Goal: Task Accomplishment & Management: Manage account settings

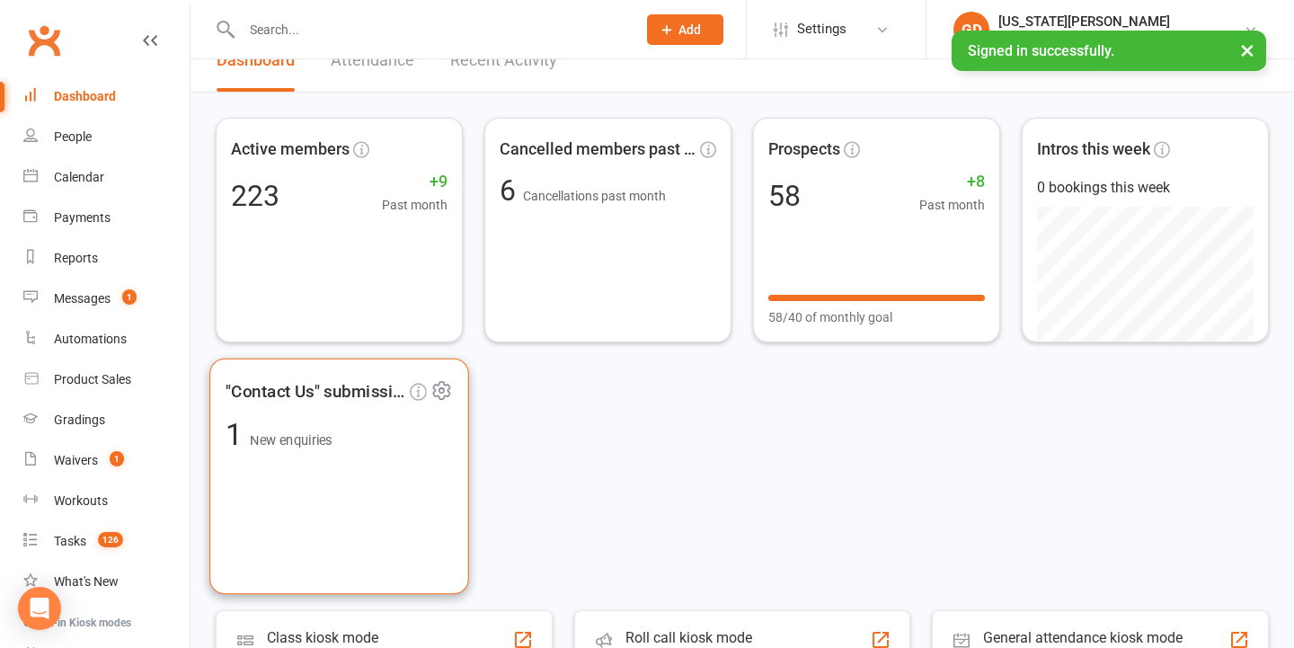
scroll to position [35, 0]
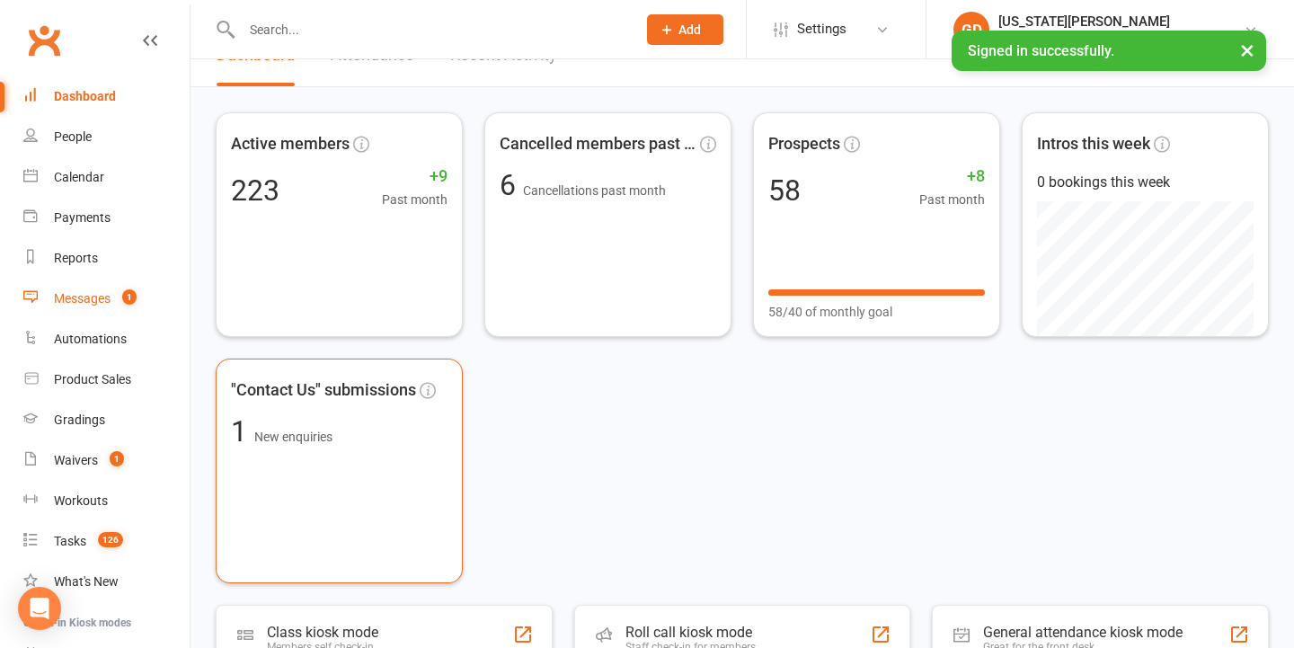
click at [109, 291] on div "Messages" at bounding box center [82, 298] width 57 height 14
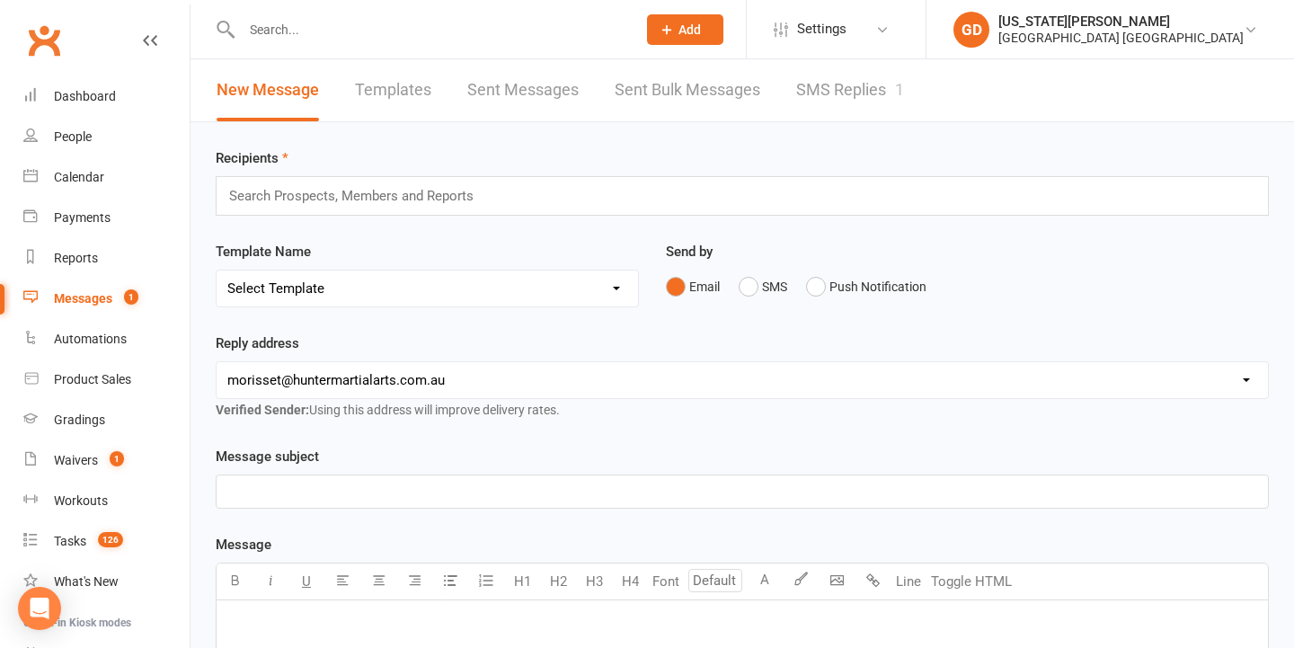
click at [311, 29] on input "text" at bounding box center [429, 29] width 387 height 25
type input "o"
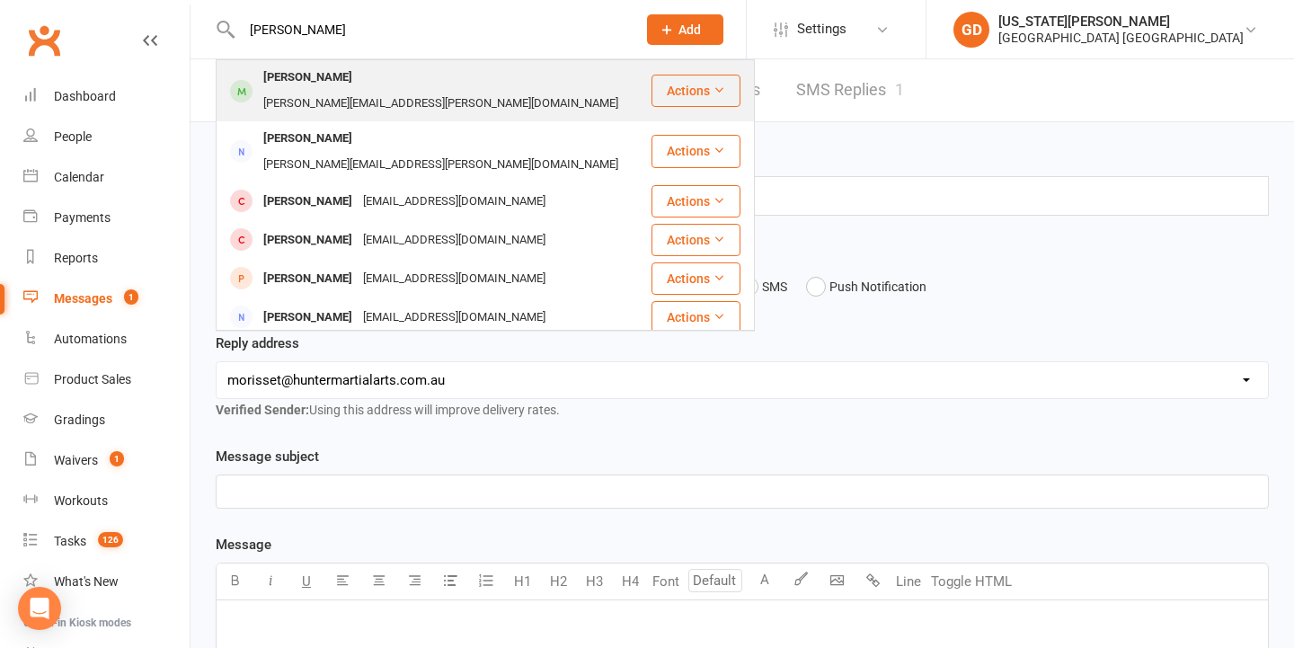
type input "[PERSON_NAME]"
drag, startPoint x: 289, startPoint y: 60, endPoint x: 324, endPoint y: 91, distance: 47.2
click at [324, 91] on div "[PERSON_NAME]" at bounding box center [308, 78] width 100 height 26
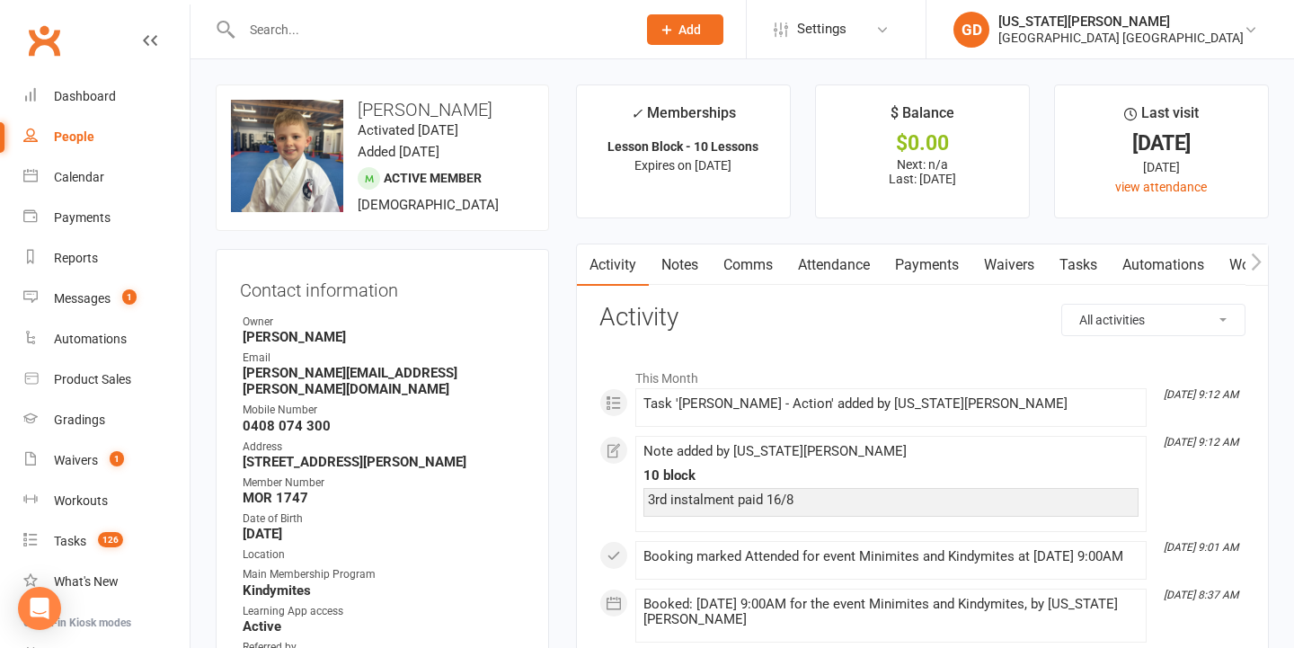
click at [1081, 264] on link "Tasks" at bounding box center [1078, 264] width 63 height 41
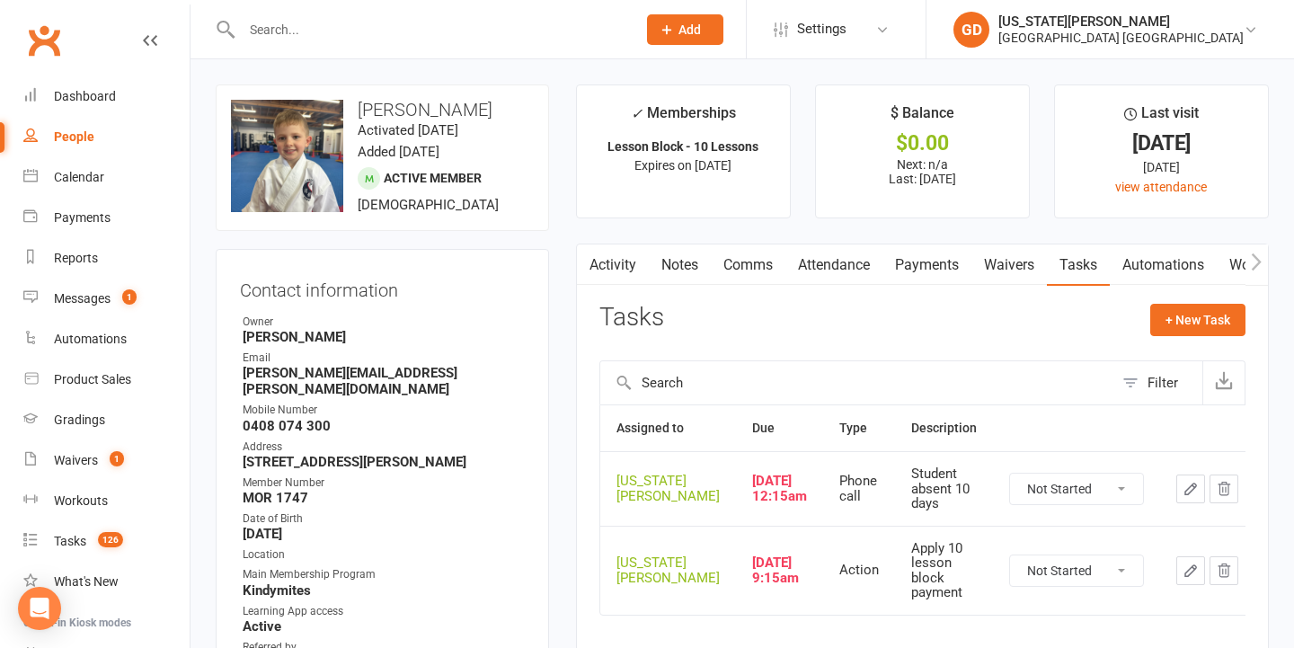
click at [1220, 497] on icon "button" at bounding box center [1224, 489] width 16 height 16
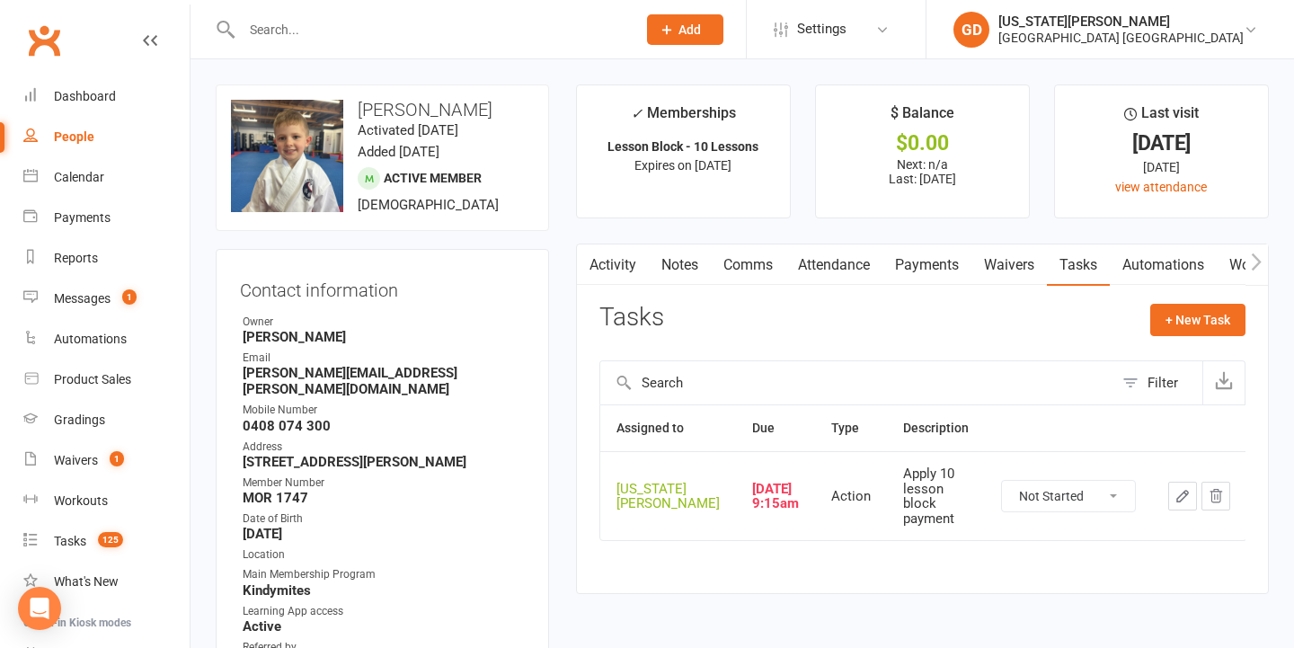
click at [377, 31] on input "text" at bounding box center [429, 29] width 387 height 25
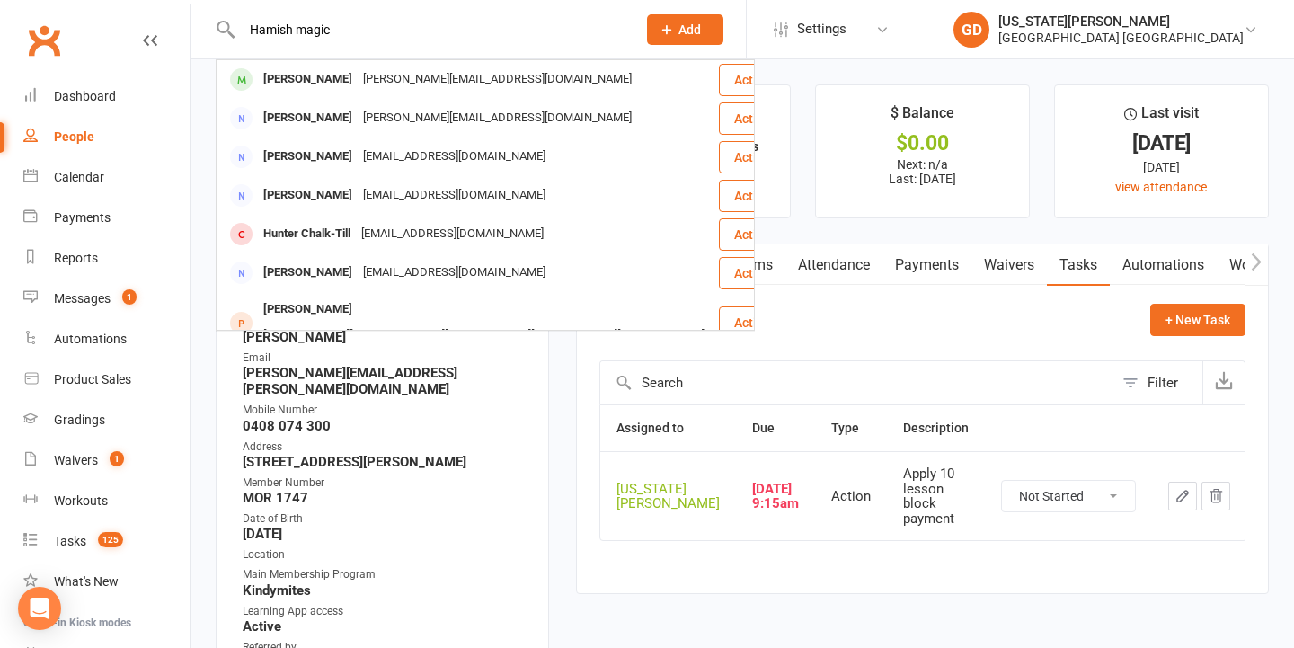
type input "Hamish magic"
drag, startPoint x: 377, startPoint y: 31, endPoint x: 378, endPoint y: 89, distance: 58.4
click at [372, 86] on div "[PERSON_NAME][EMAIL_ADDRESS][DOMAIN_NAME]" at bounding box center [498, 80] width 280 height 26
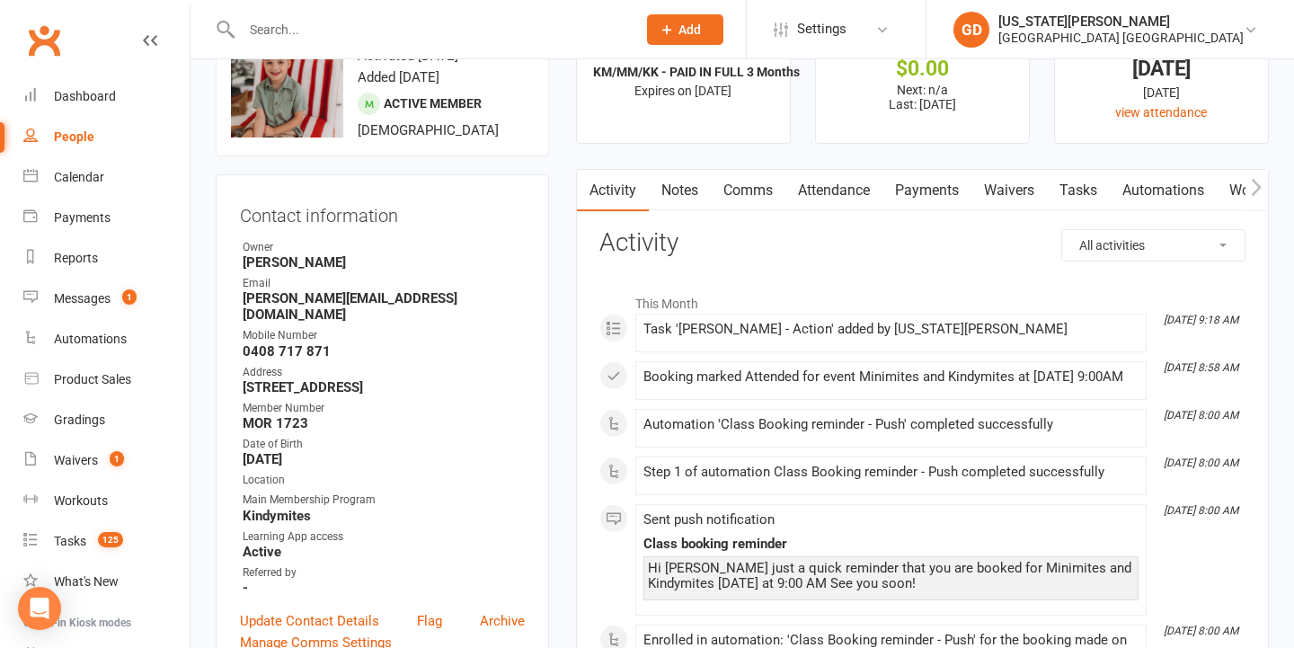
scroll to position [76, 0]
click at [1088, 195] on link "Tasks" at bounding box center [1078, 188] width 63 height 41
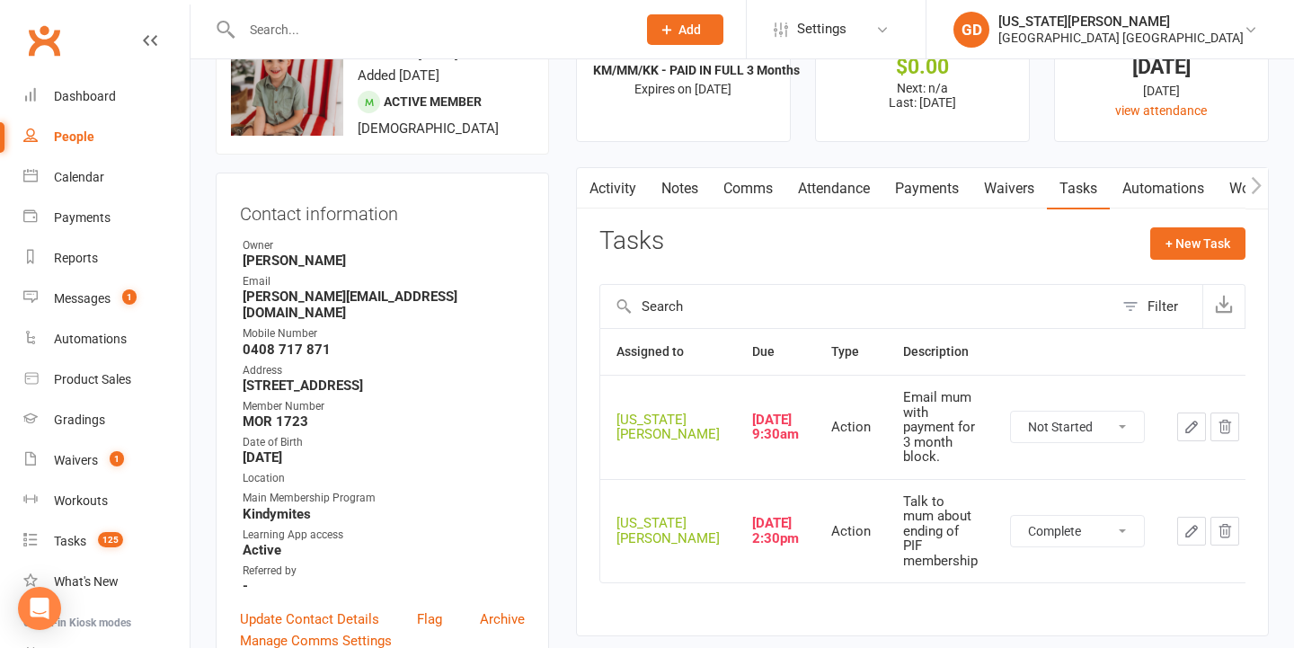
select select "unstarted"
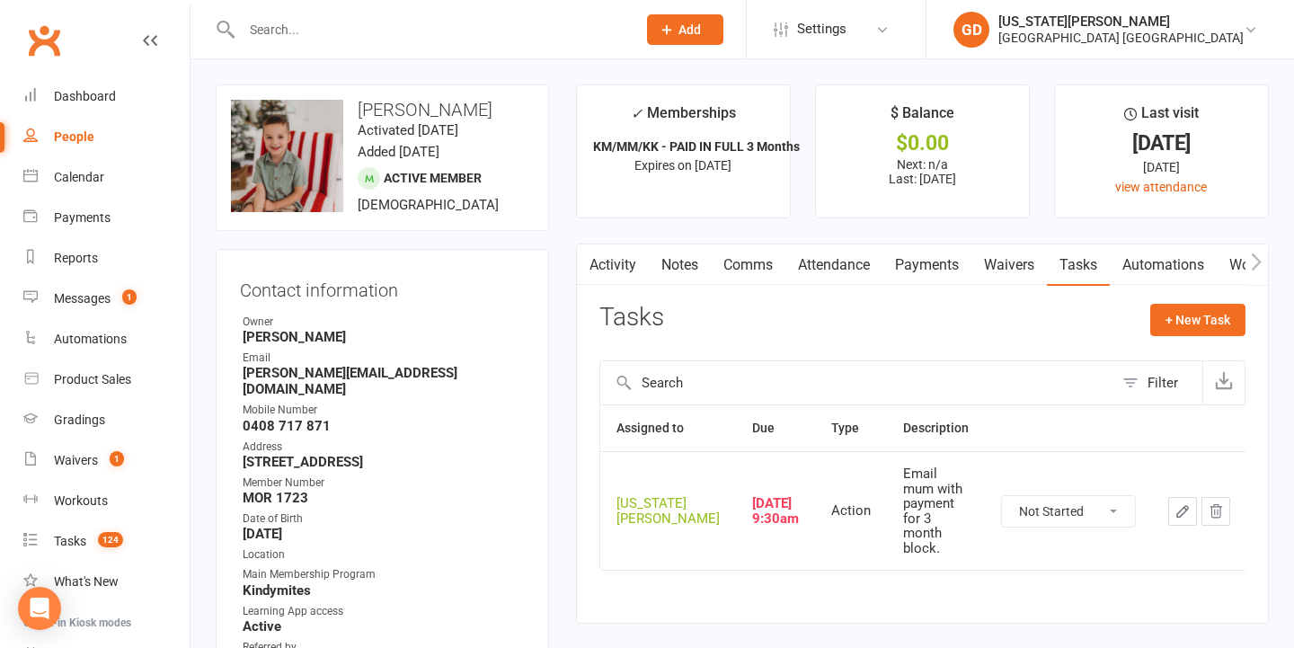
click at [483, 47] on div at bounding box center [420, 29] width 408 height 58
click at [106, 432] on link "Gradings" at bounding box center [106, 420] width 166 height 40
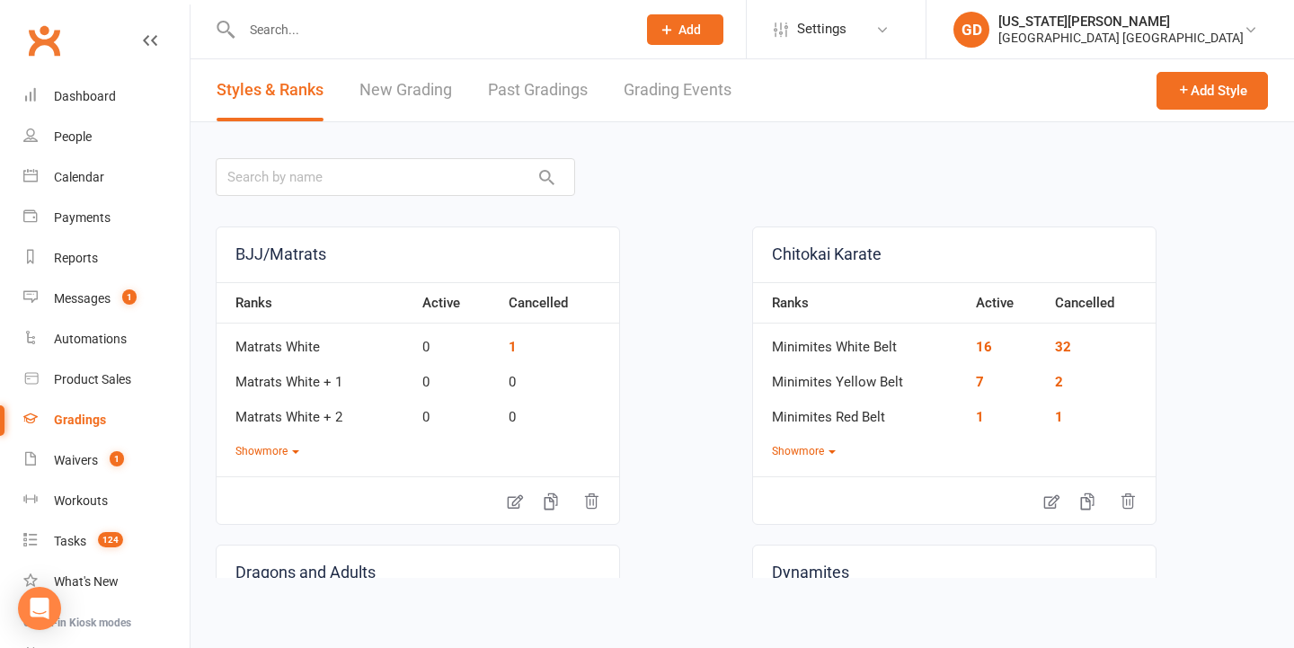
drag, startPoint x: 655, startPoint y: 94, endPoint x: 500, endPoint y: 239, distance: 212.4
click at [655, 94] on link "Grading Events" at bounding box center [678, 90] width 108 height 62
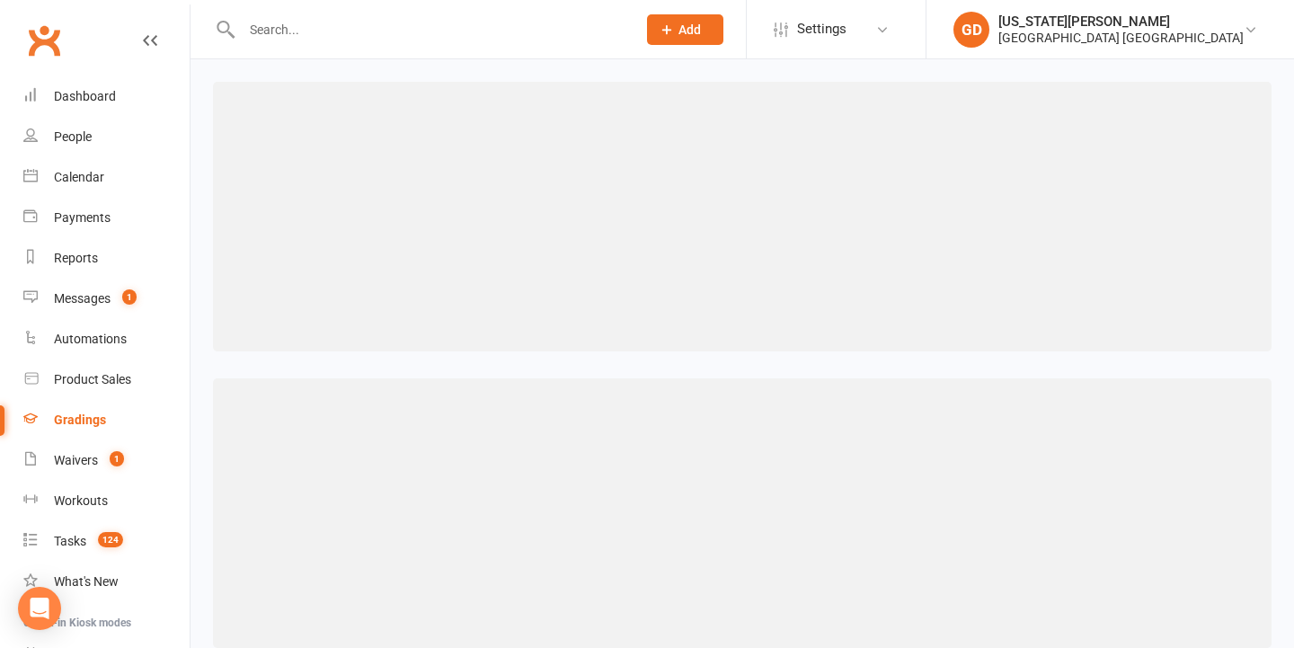
select select "50"
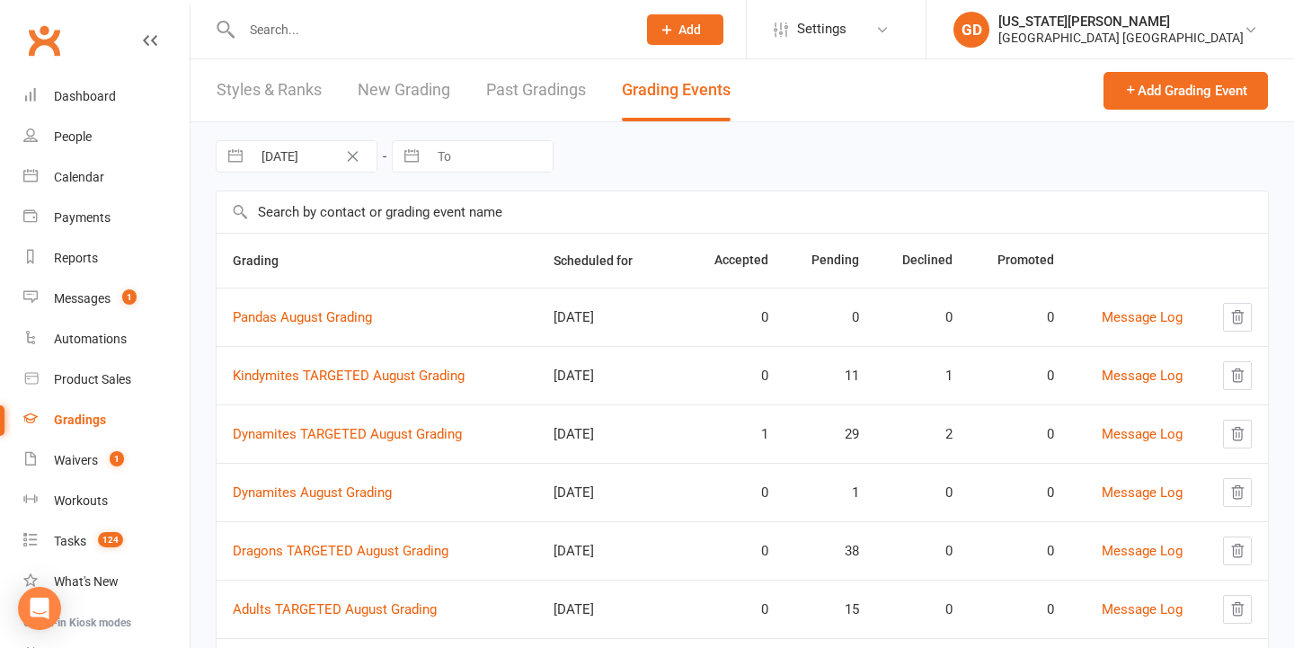
scroll to position [22, 0]
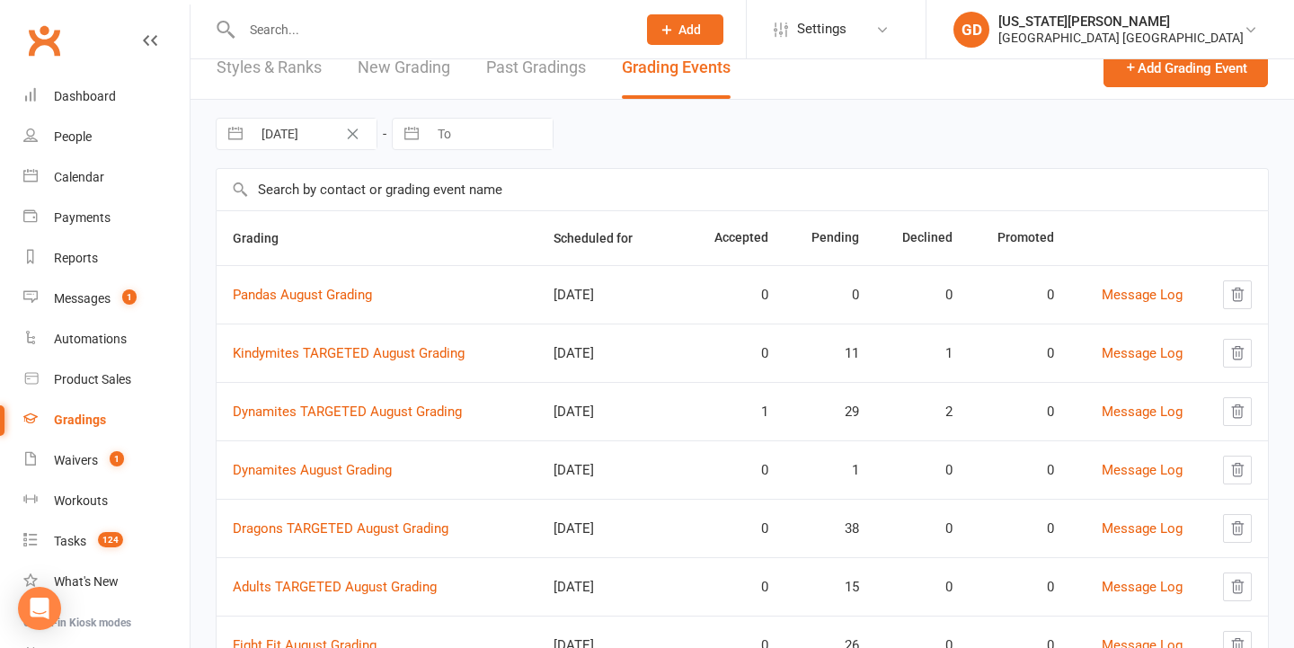
click at [388, 420] on td "Dynamites TARGETED August Grading" at bounding box center [377, 411] width 321 height 58
click at [405, 403] on td "Dynamites TARGETED August Grading" at bounding box center [377, 411] width 321 height 58
click at [430, 413] on link "Dynamites TARGETED August Grading" at bounding box center [347, 412] width 229 height 16
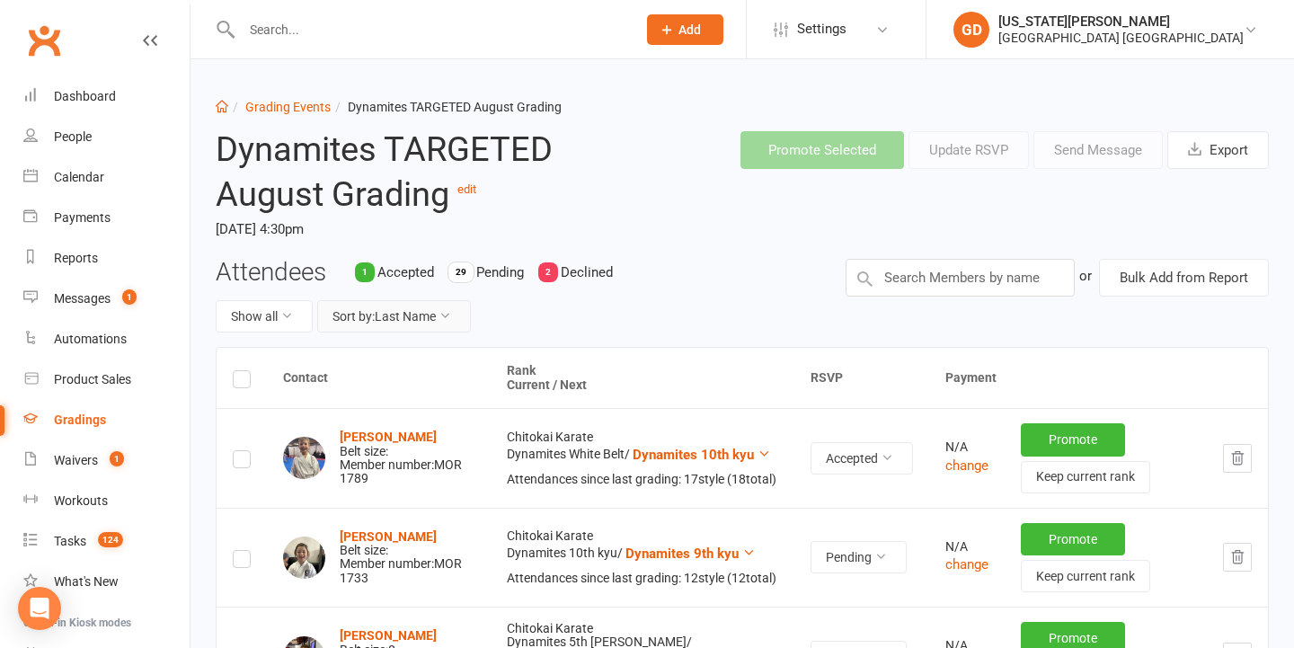
click at [400, 318] on button "Sort by: Last Name" at bounding box center [394, 316] width 154 height 32
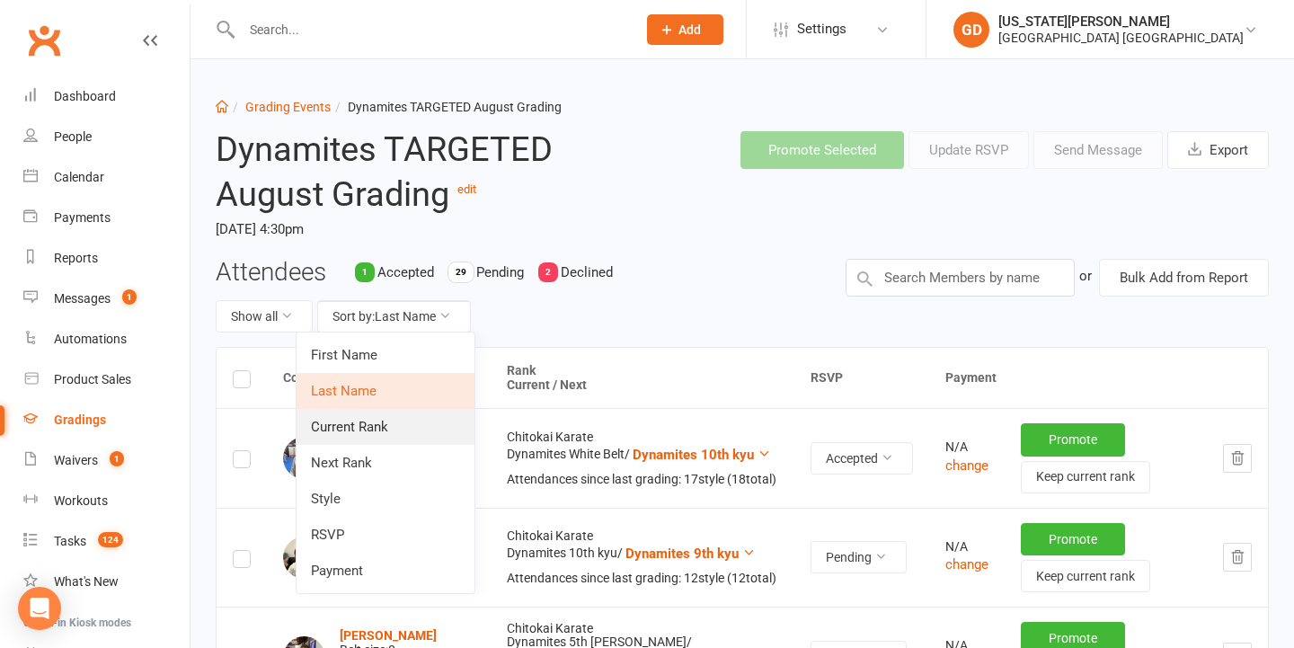
click at [381, 429] on link "Current Rank" at bounding box center [386, 427] width 178 height 36
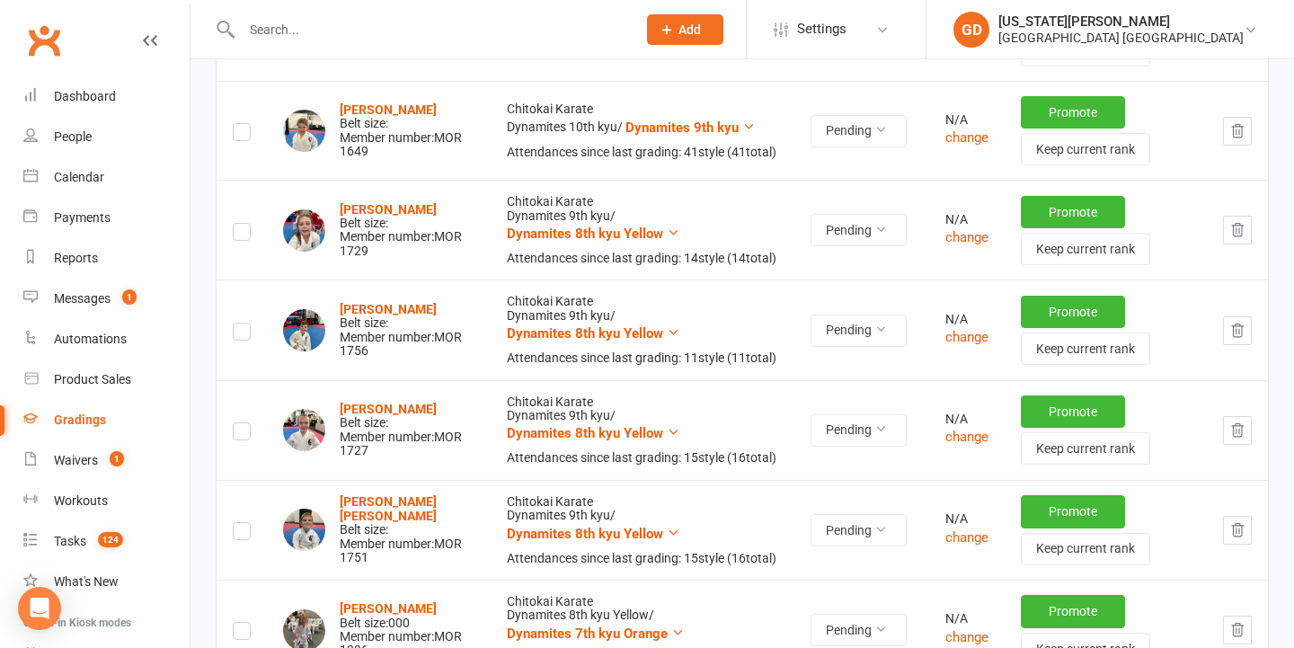
scroll to position [2039, 0]
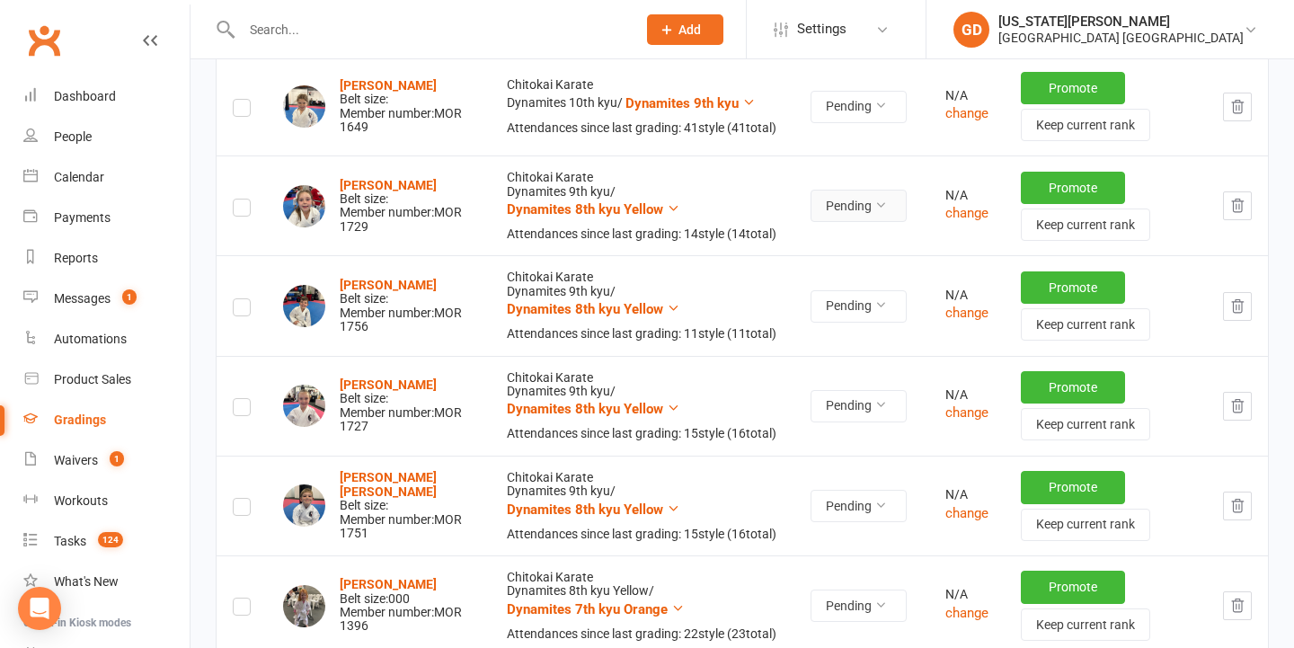
click at [859, 191] on button "Pending" at bounding box center [859, 206] width 96 height 32
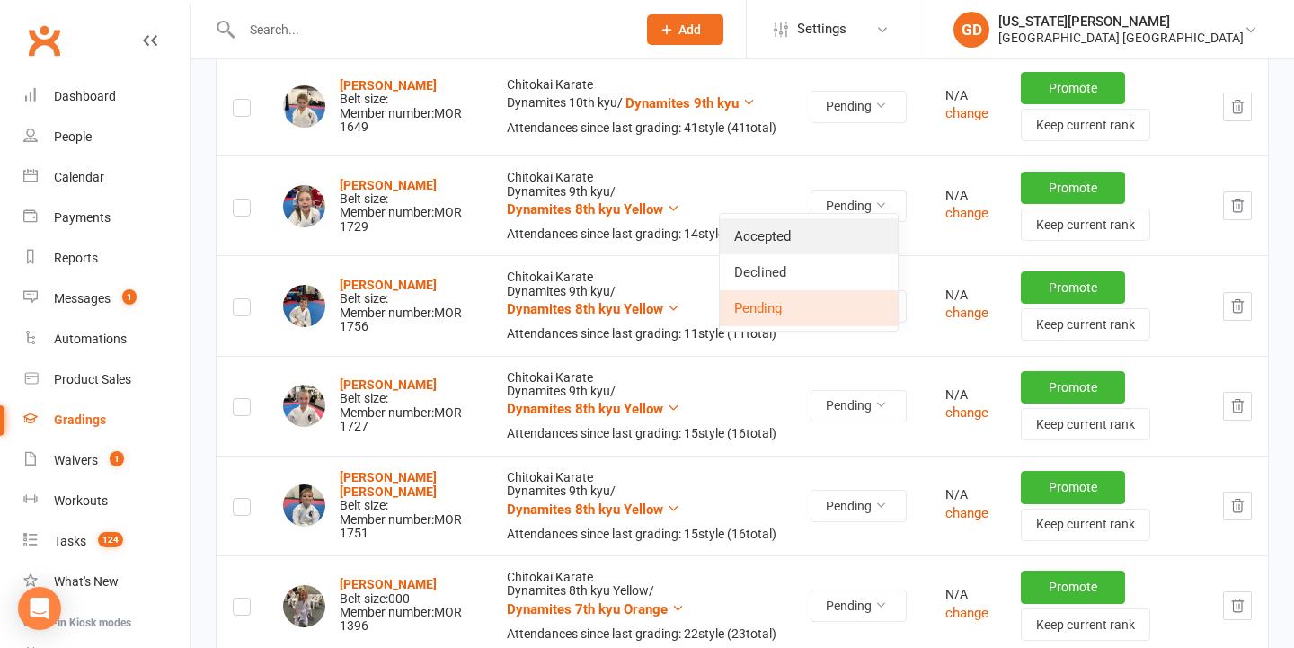
click at [816, 235] on link "Accepted" at bounding box center [809, 236] width 178 height 36
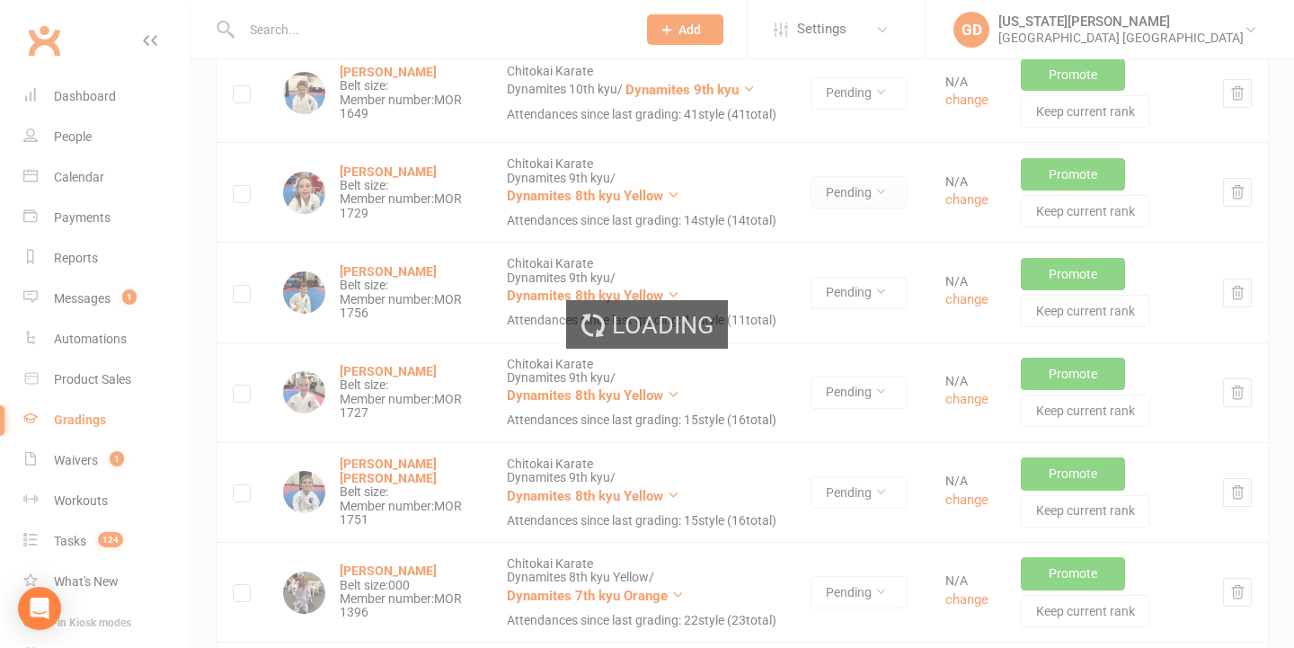
scroll to position [2061, 0]
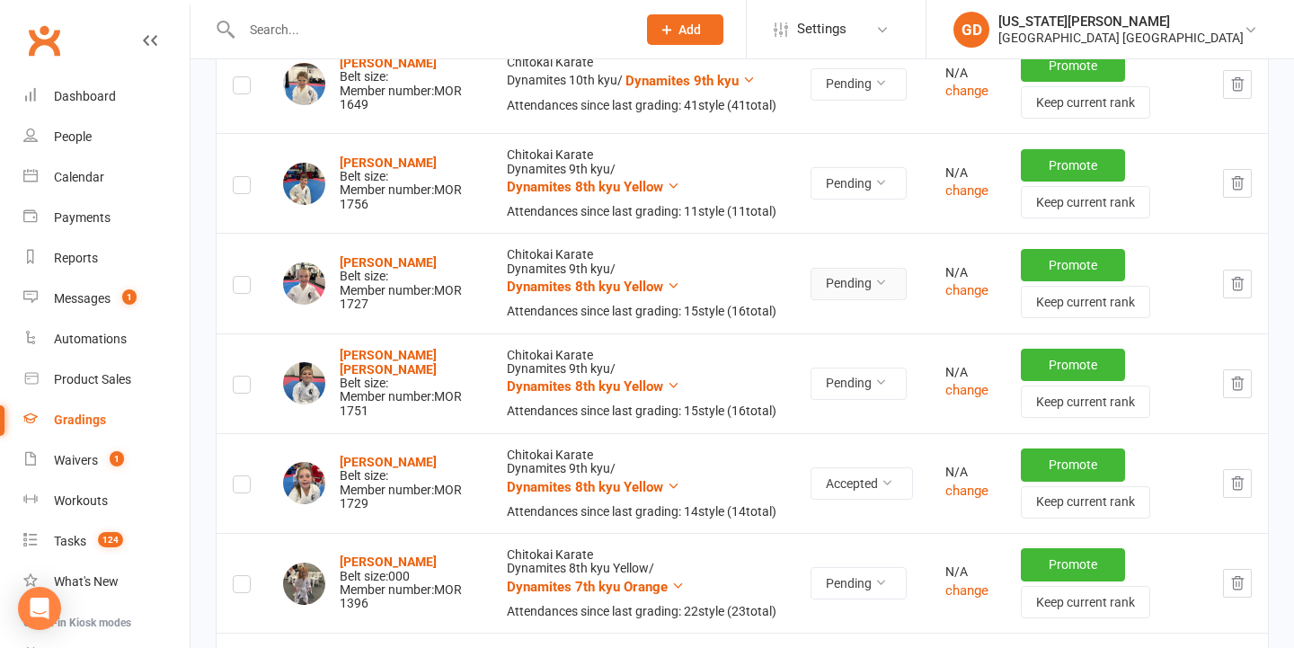
click at [840, 269] on button "Pending" at bounding box center [859, 284] width 96 height 32
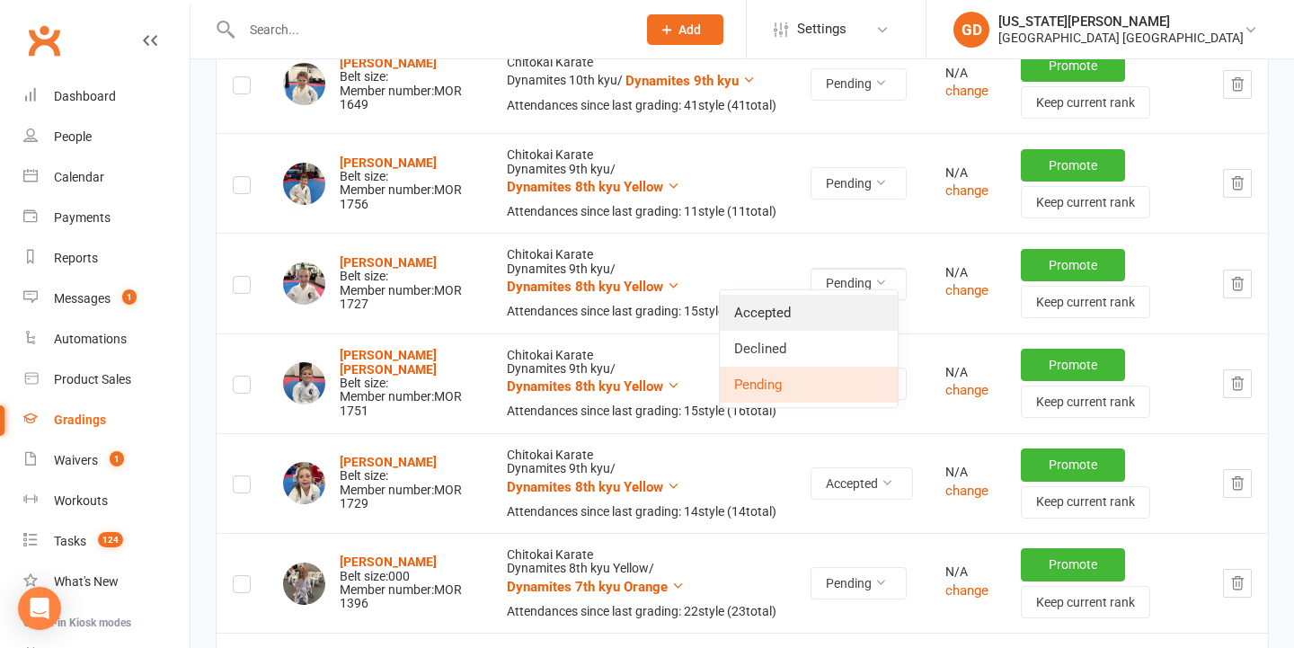
click at [835, 303] on link "Accepted" at bounding box center [809, 313] width 178 height 36
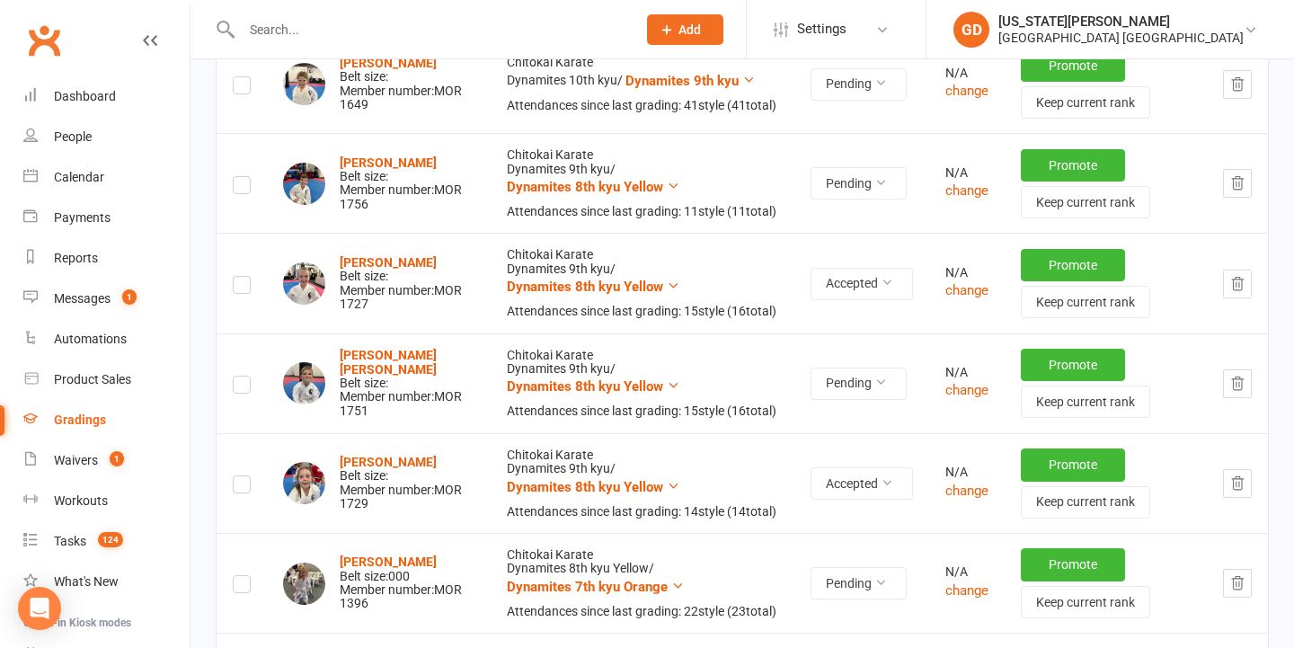
click at [67, 416] on div "Gradings" at bounding box center [80, 420] width 52 height 14
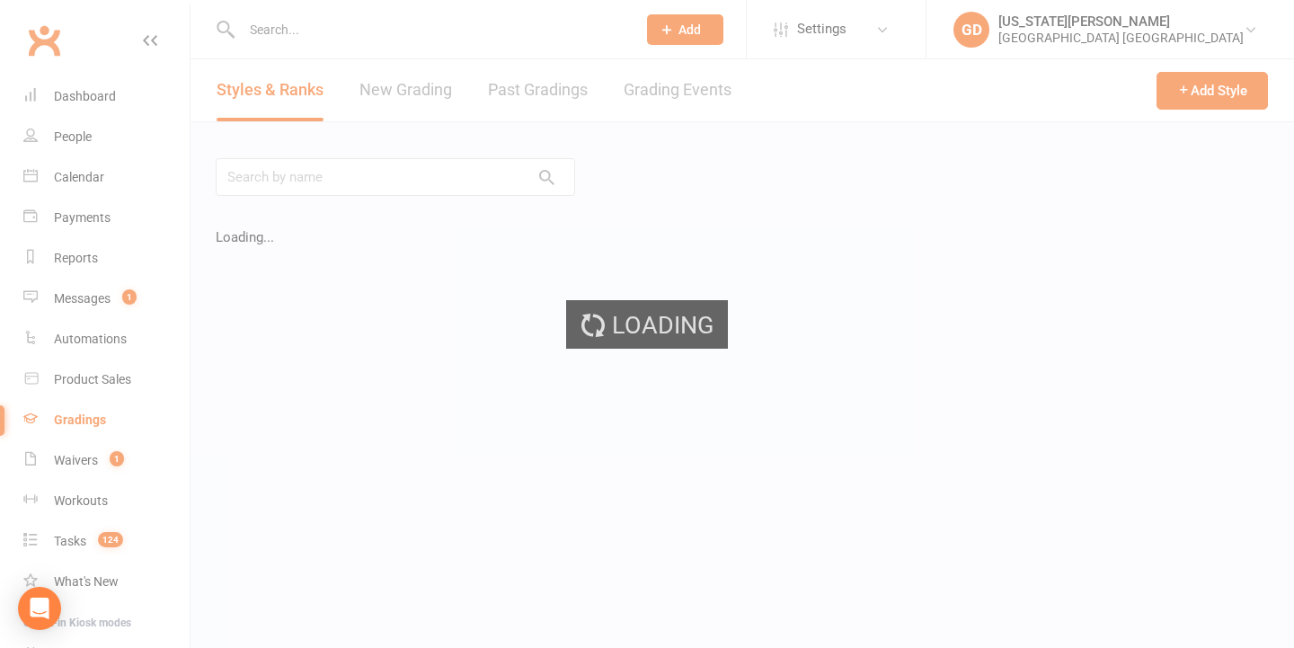
drag, startPoint x: 701, startPoint y: 95, endPoint x: 786, endPoint y: 185, distance: 124.0
click at [703, 96] on div "Loading" at bounding box center [647, 324] width 1294 height 648
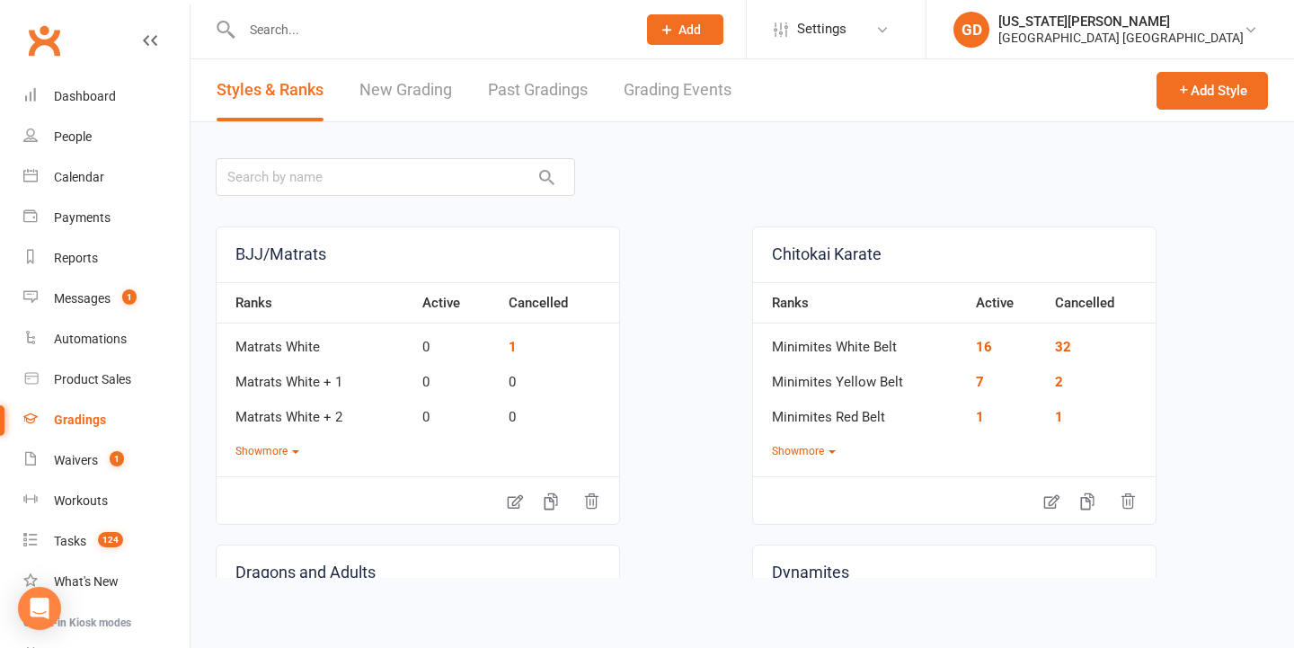
click at [693, 102] on link "Grading Events" at bounding box center [678, 90] width 108 height 62
select select "50"
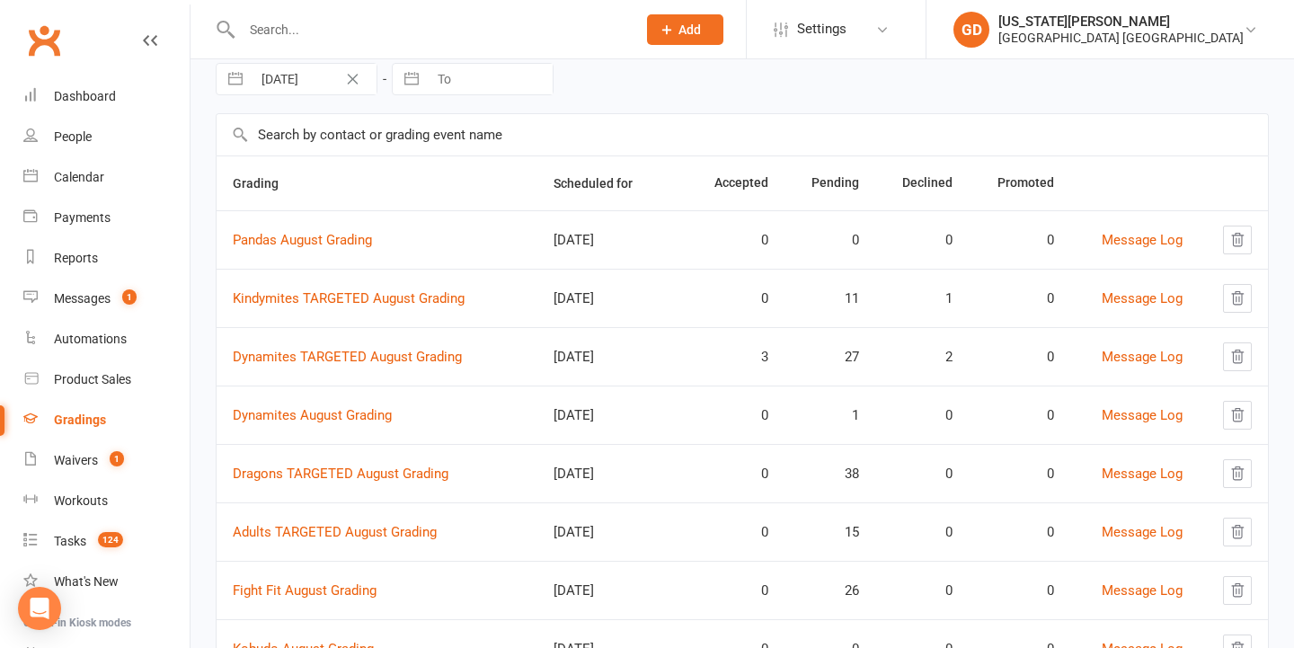
scroll to position [102, 0]
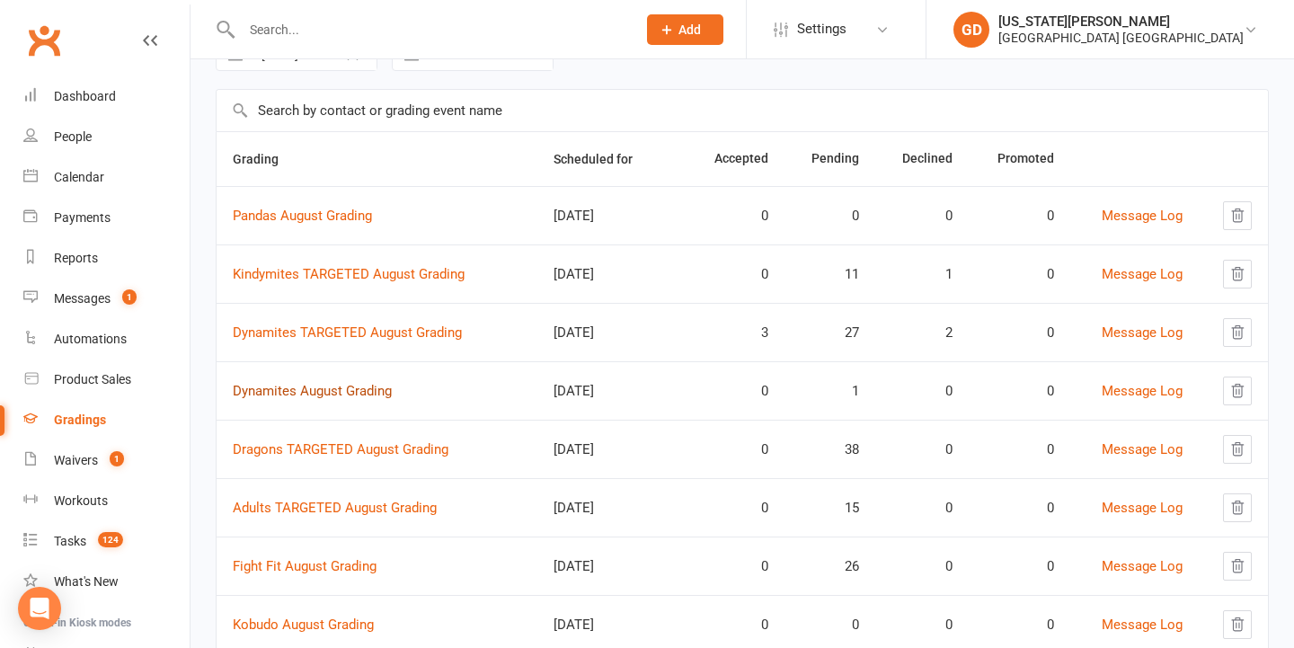
click at [381, 396] on link "Dynamites August Grading" at bounding box center [312, 391] width 159 height 16
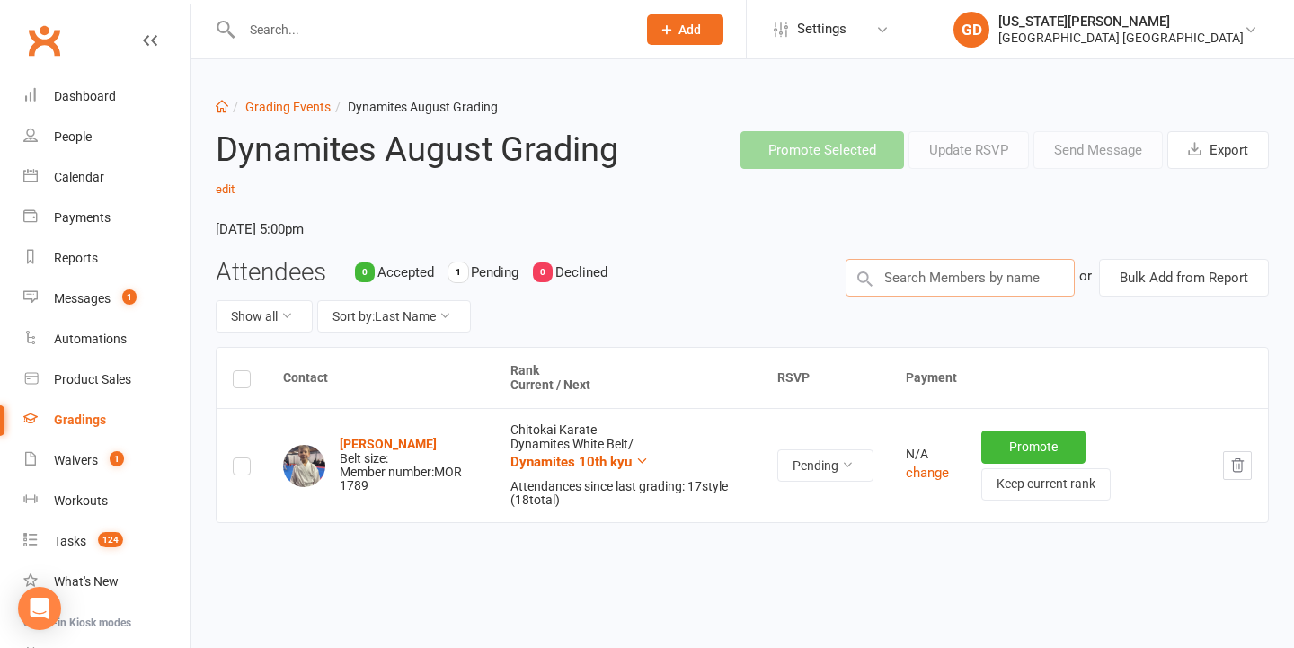
click at [908, 277] on input "text" at bounding box center [960, 278] width 229 height 38
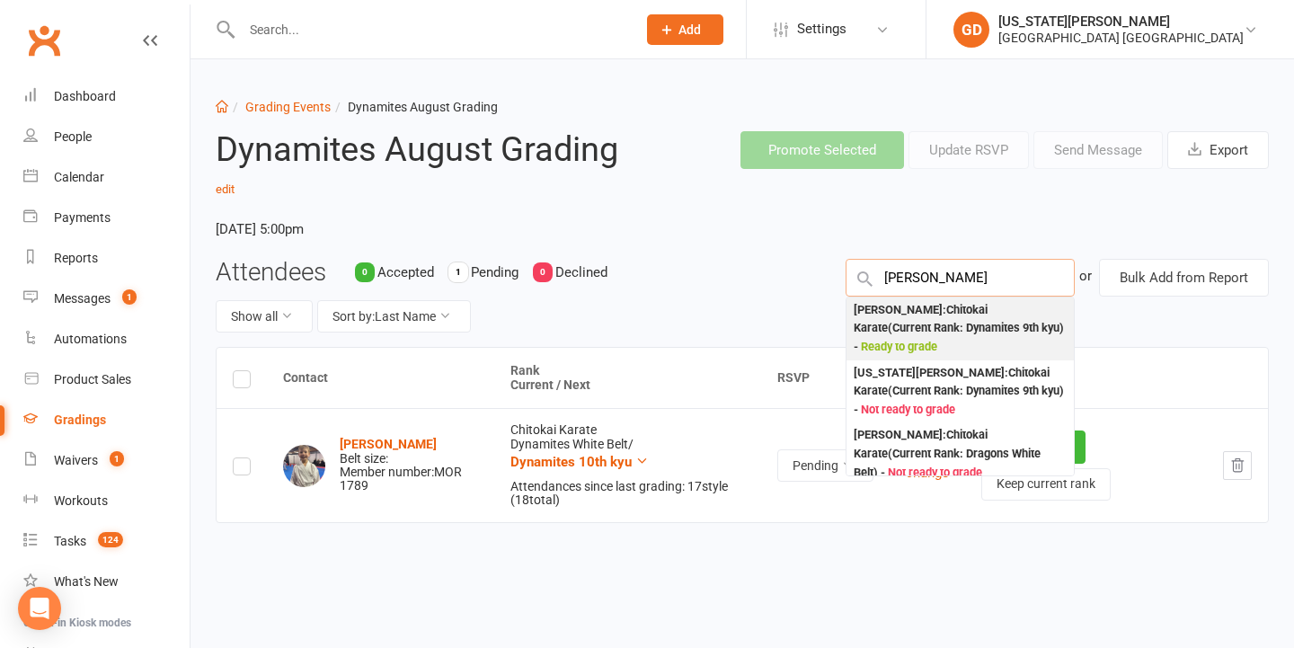
type input "[PERSON_NAME]"
click at [927, 317] on div "[PERSON_NAME] : Chitokai Karate (Current Rank: Dynamites 9th kyu ) - Ready to g…" at bounding box center [960, 329] width 213 height 56
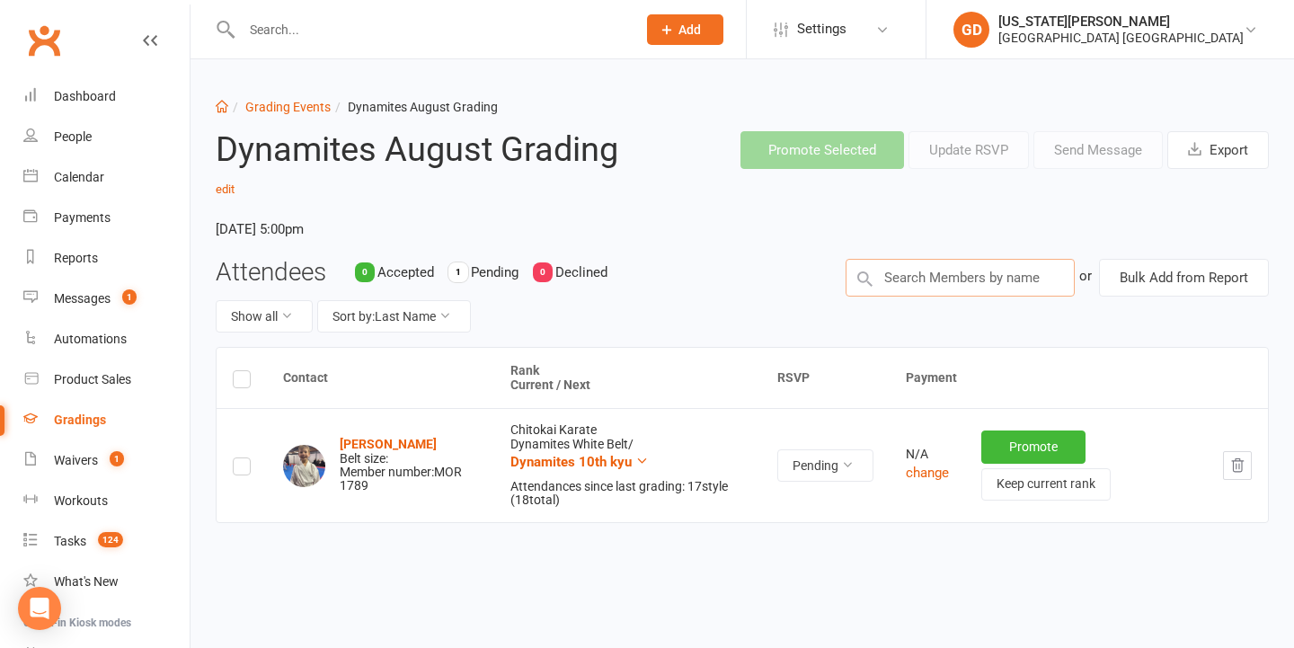
click at [984, 281] on input "text" at bounding box center [960, 278] width 229 height 38
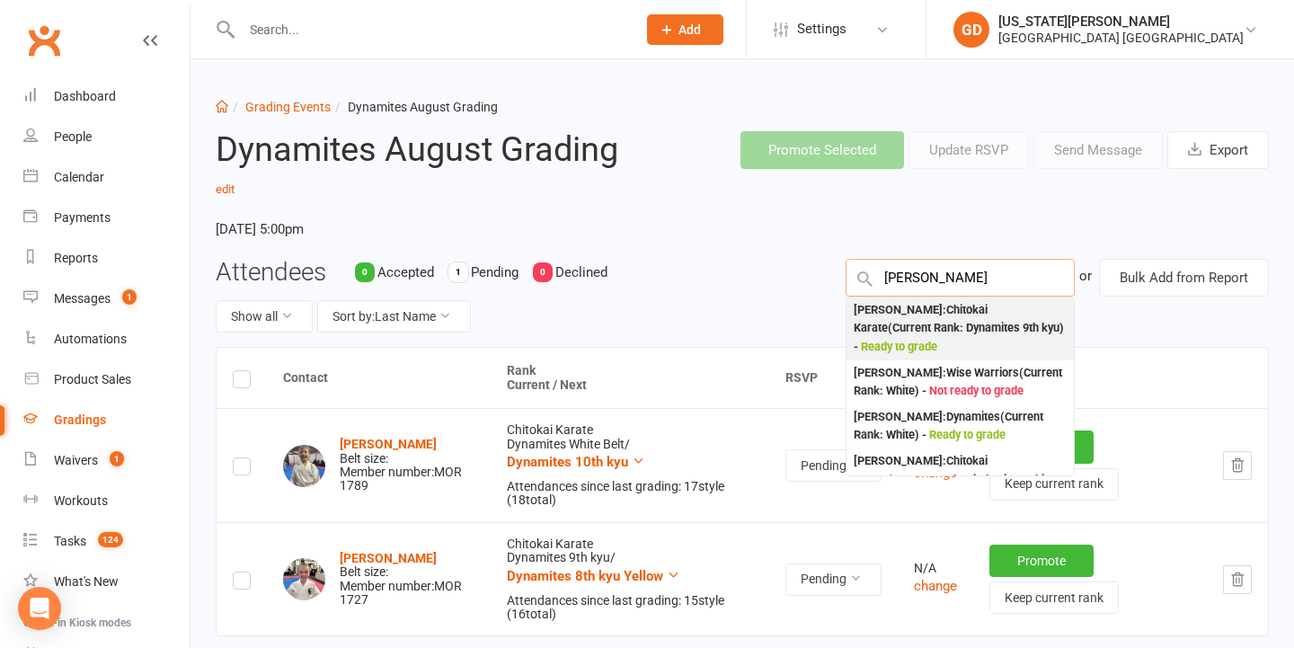
type input "[PERSON_NAME]"
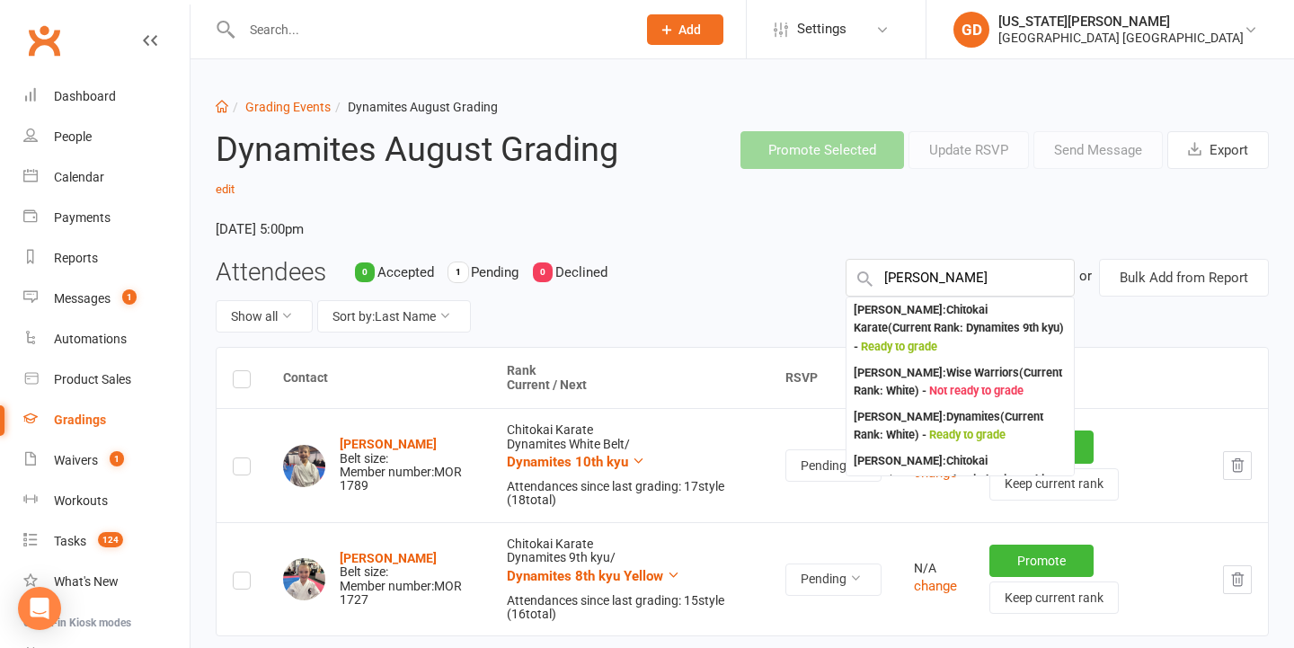
drag, startPoint x: 961, startPoint y: 306, endPoint x: 914, endPoint y: 320, distance: 48.9
click at [914, 319] on div "[PERSON_NAME] : Chitokai Karate (Current Rank: Dynamites 9th kyu ) - Ready to g…" at bounding box center [960, 329] width 213 height 56
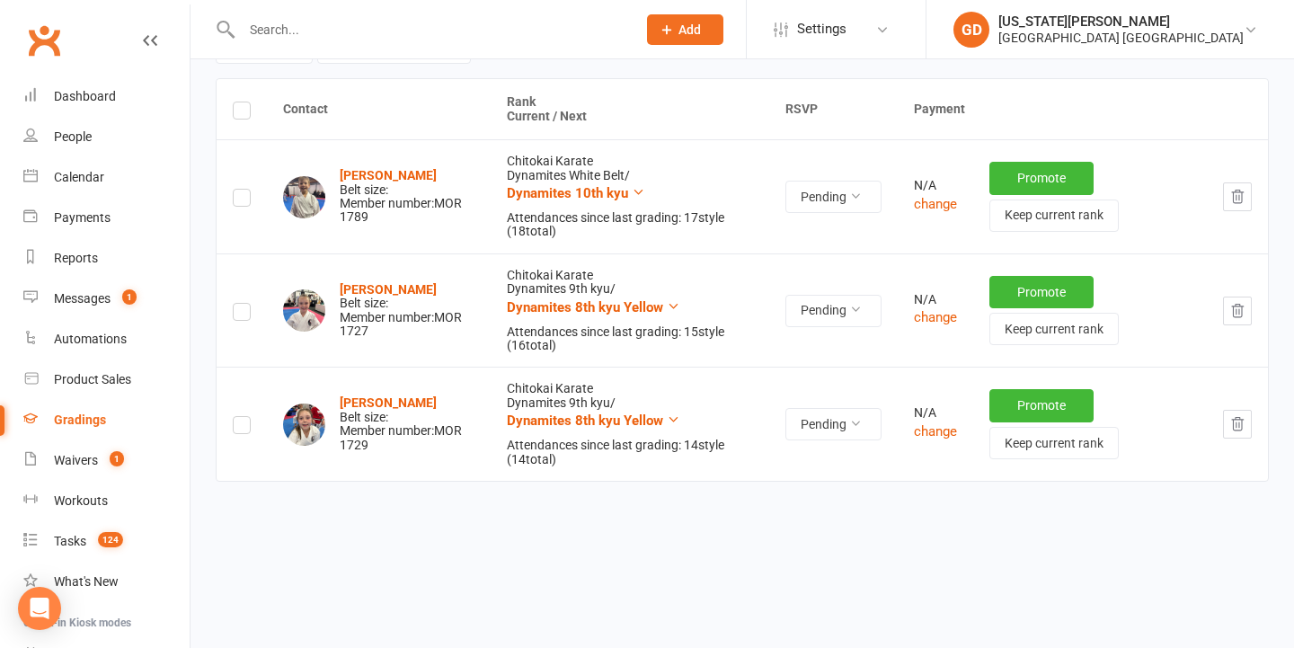
scroll to position [274, 0]
click at [121, 103] on link "Dashboard" at bounding box center [106, 96] width 166 height 40
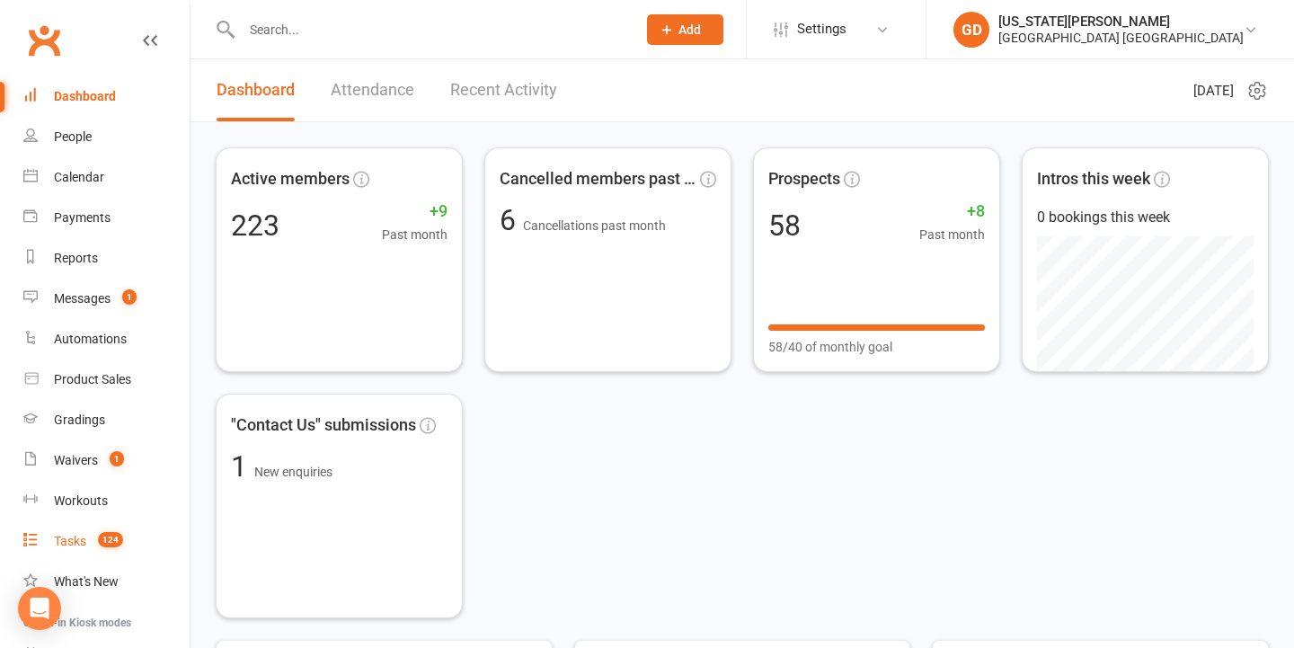
click at [72, 554] on link "Tasks 124" at bounding box center [106, 541] width 166 height 40
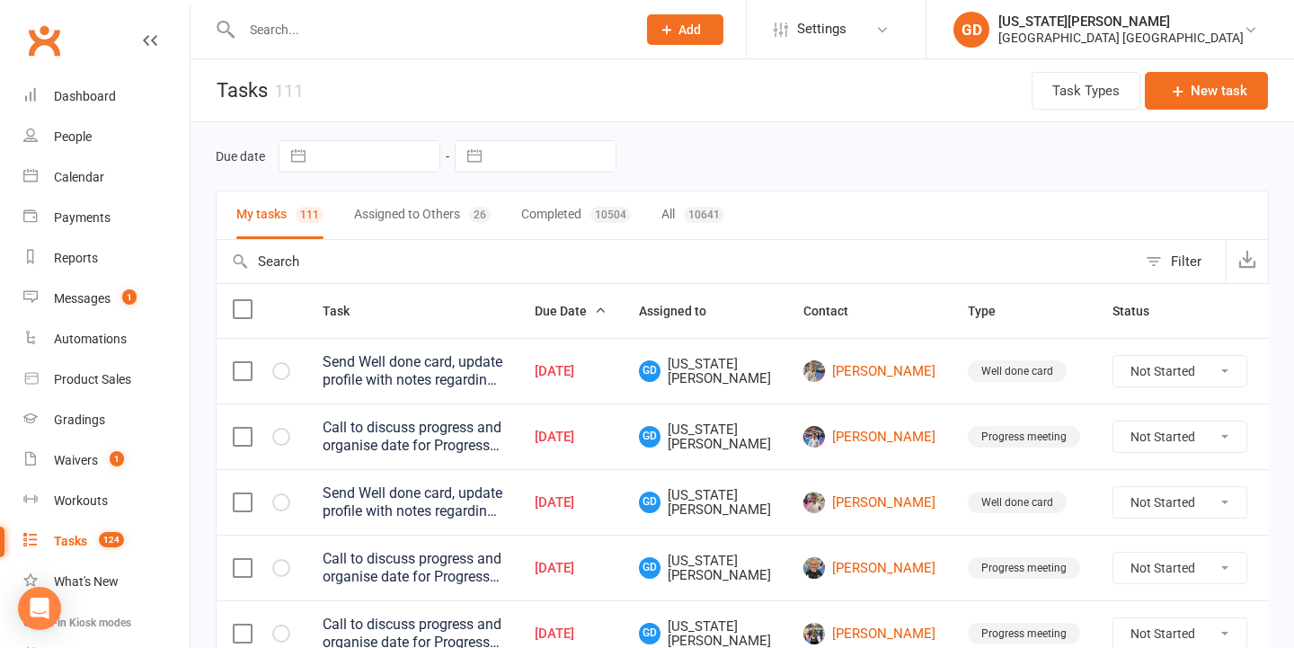
drag, startPoint x: 1213, startPoint y: 82, endPoint x: 899, endPoint y: 260, distance: 361.4
click at [1174, 103] on button "New task" at bounding box center [1206, 91] width 123 height 38
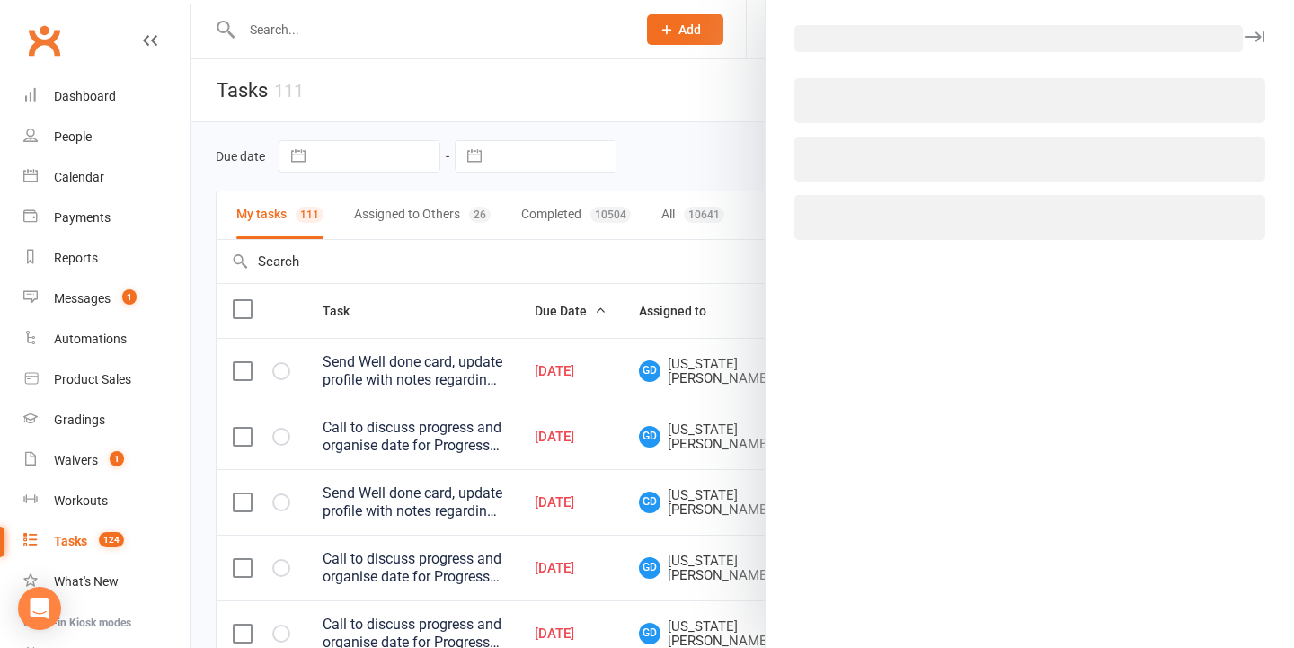
select select "48620"
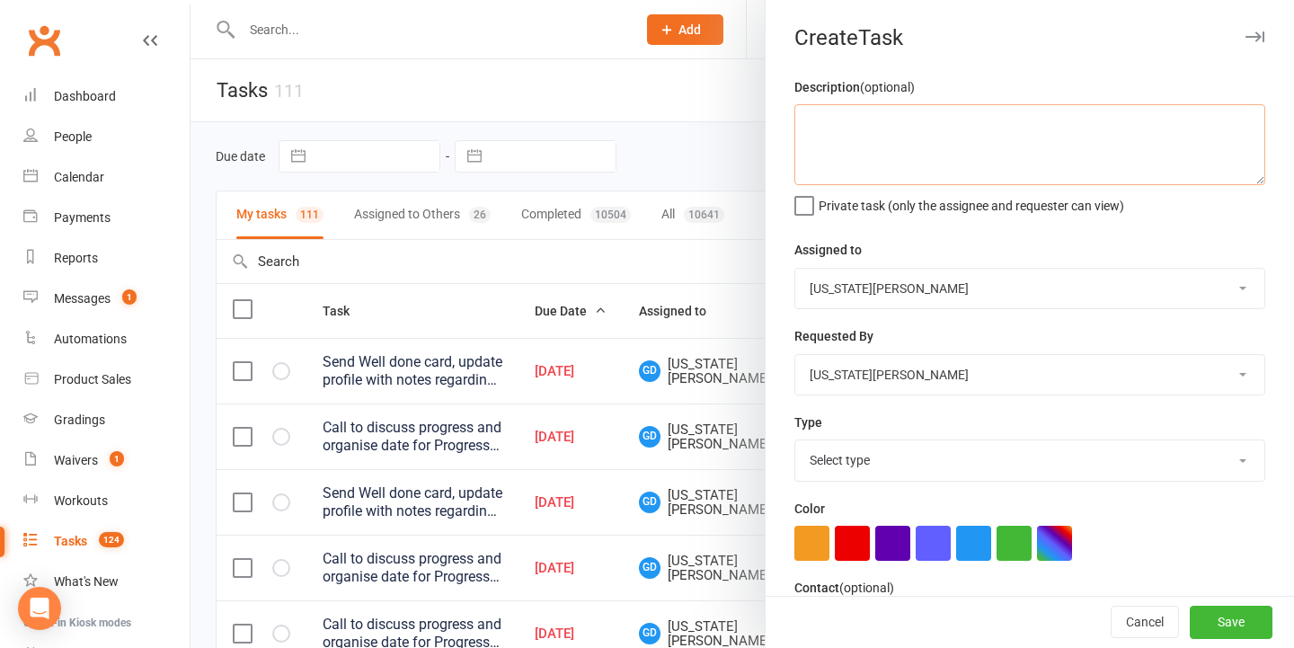
click at [1115, 160] on textarea at bounding box center [1030, 144] width 471 height 81
type textarea "M"
type textarea "a"
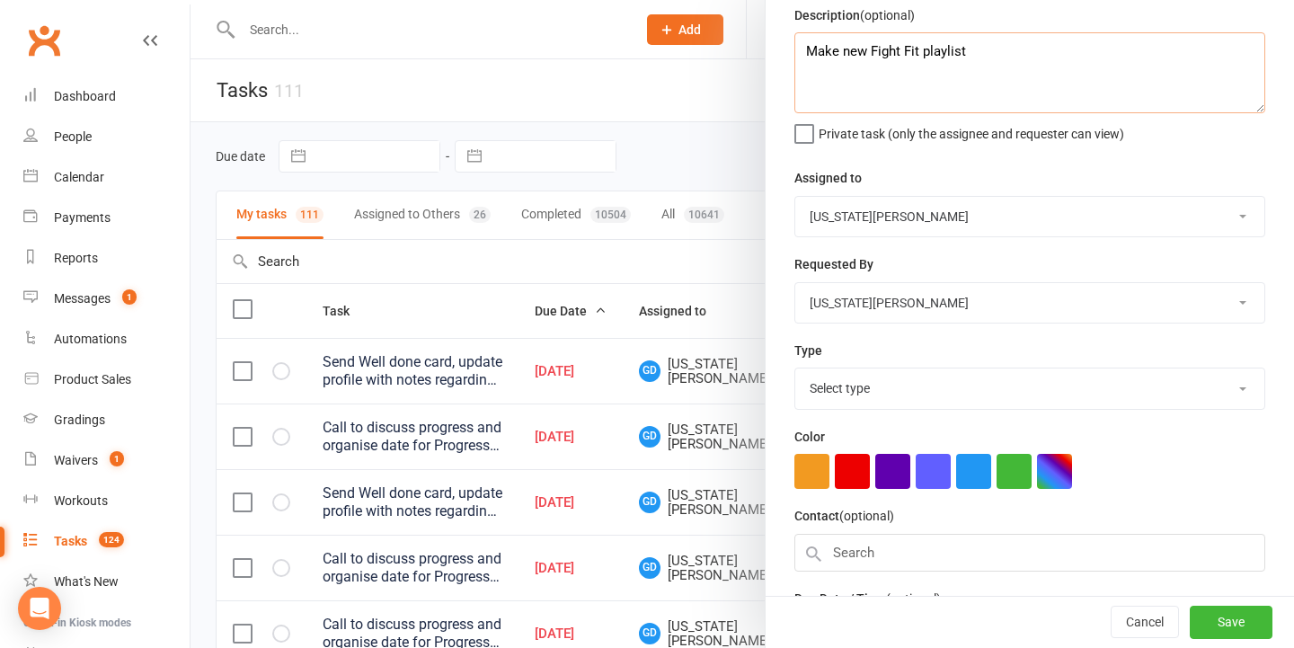
scroll to position [110, 0]
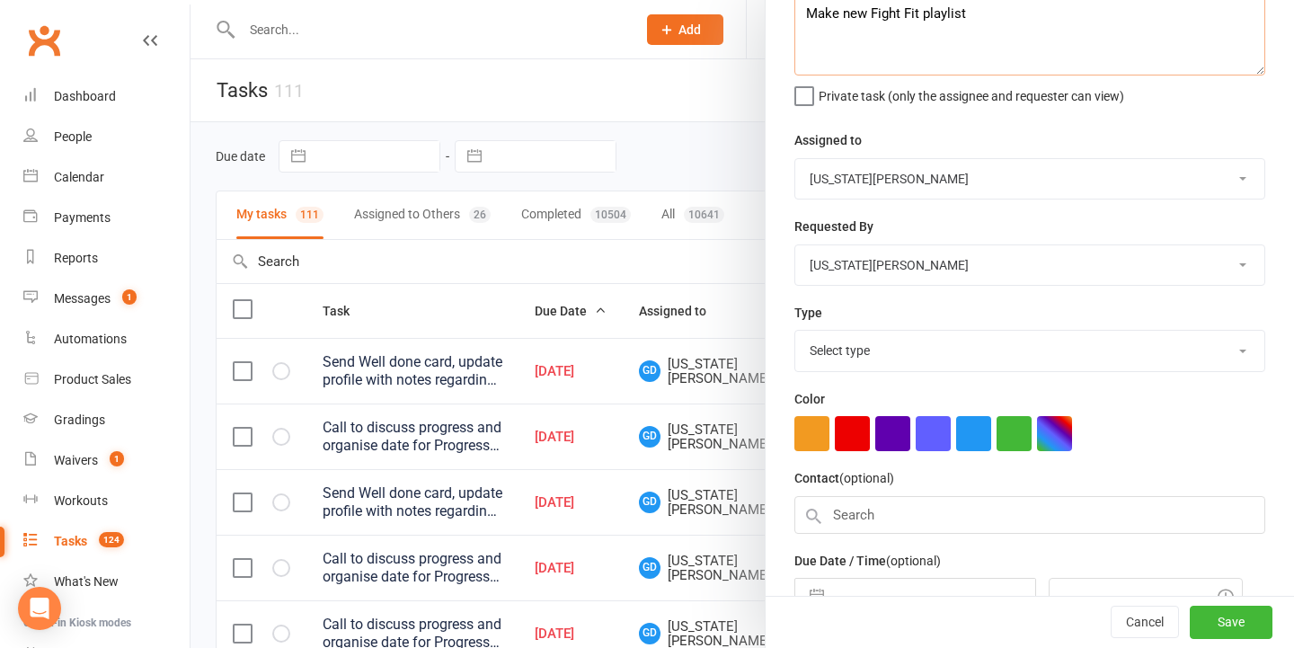
type textarea "Make new Fight Fit playlist"
select select "18411"
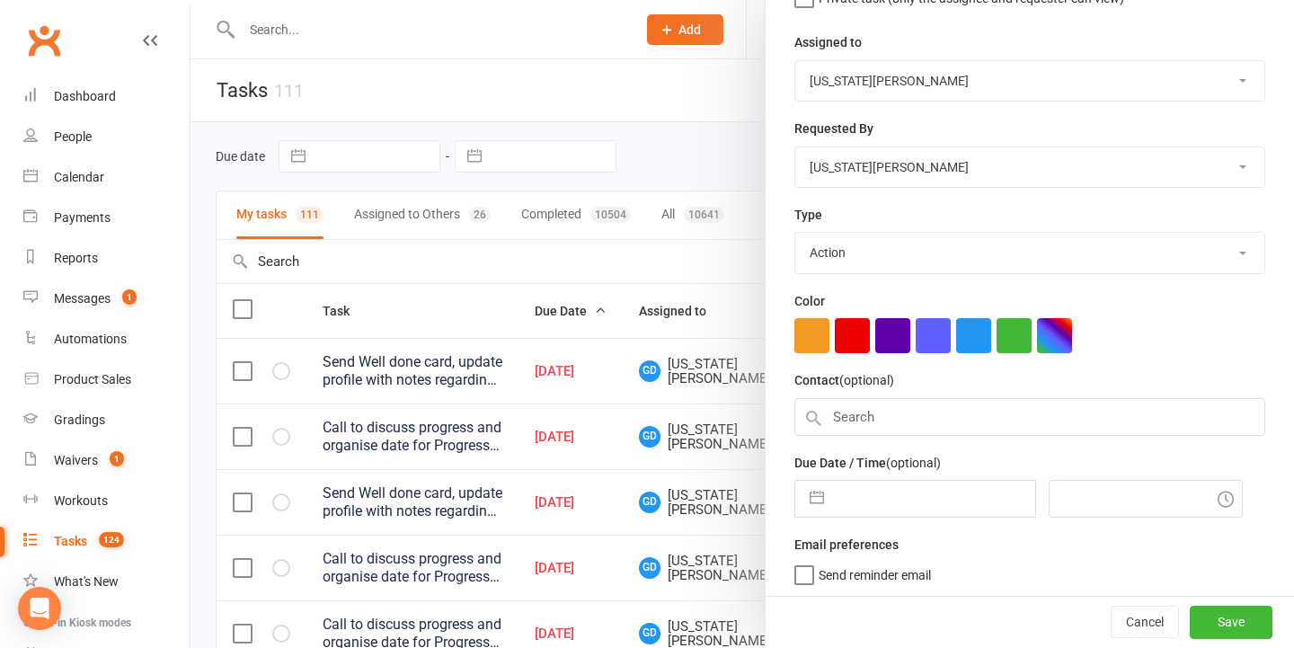
drag, startPoint x: 916, startPoint y: 479, endPoint x: 937, endPoint y: 506, distance: 34.5
click at [916, 481] on input "text" at bounding box center [934, 499] width 202 height 36
select select "6"
select select "2025"
select select "7"
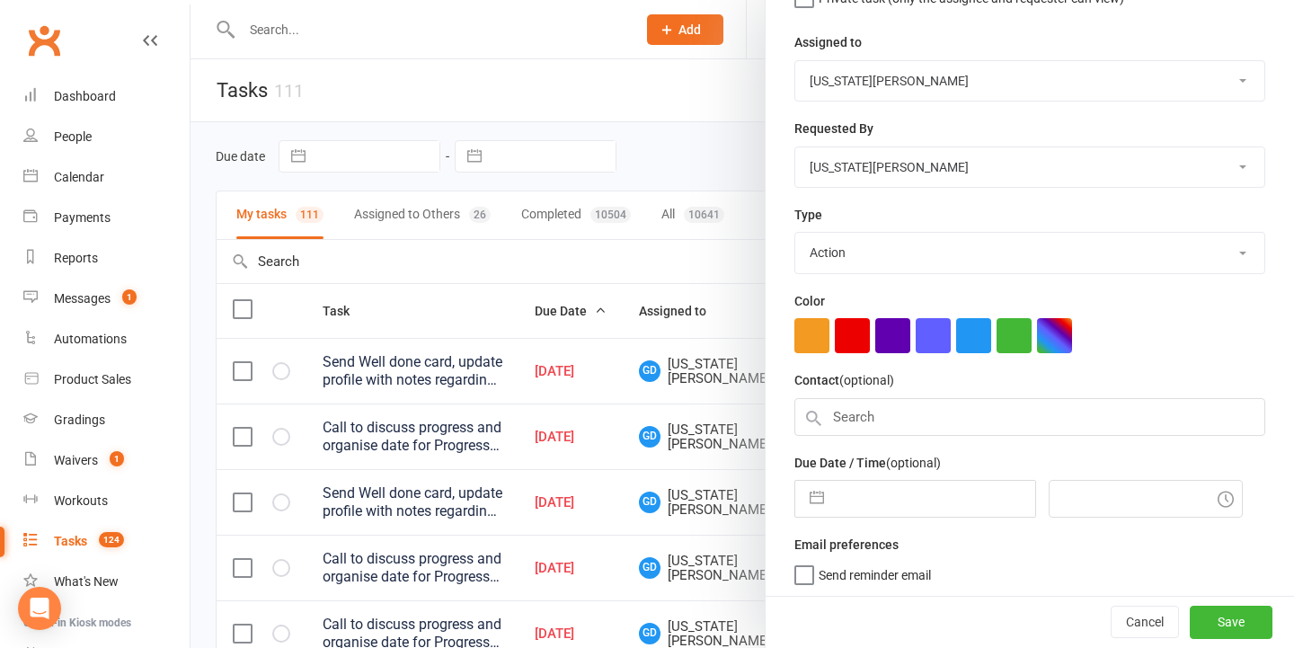
select select "2025"
select select "8"
select select "2025"
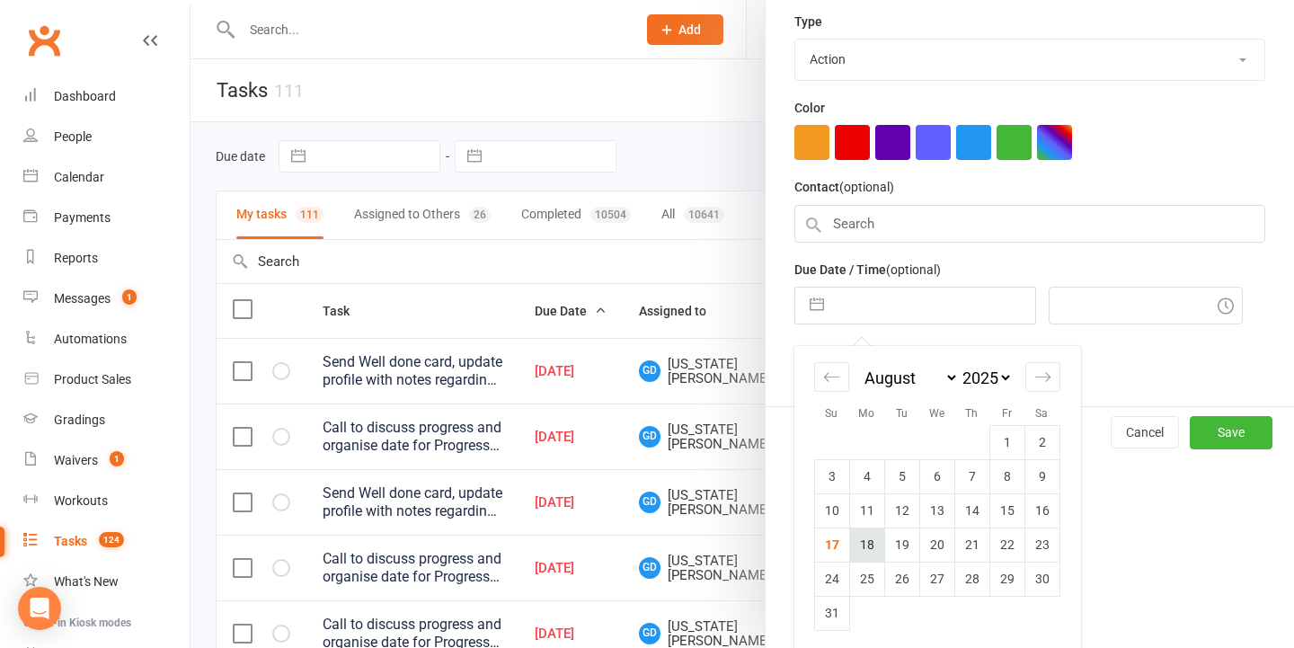
click at [861, 546] on td "18" at bounding box center [866, 545] width 35 height 34
type input "[DATE]"
type input "11:00am"
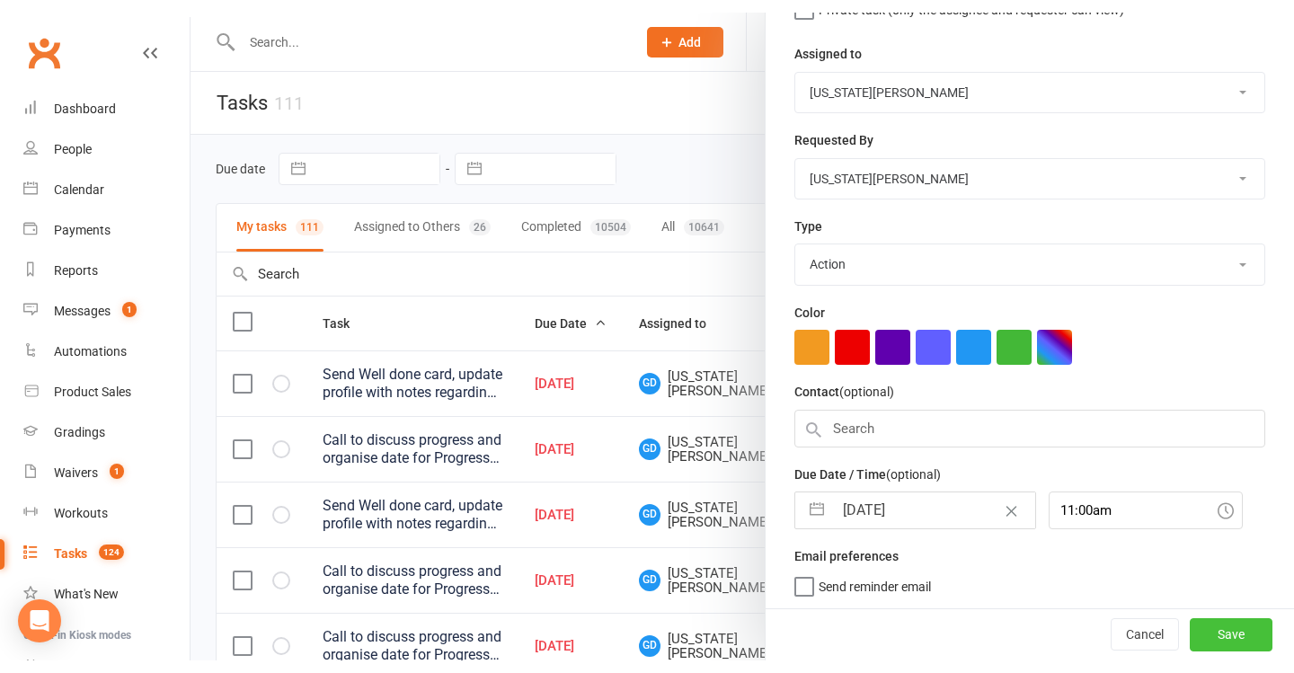
scroll to position [208, 0]
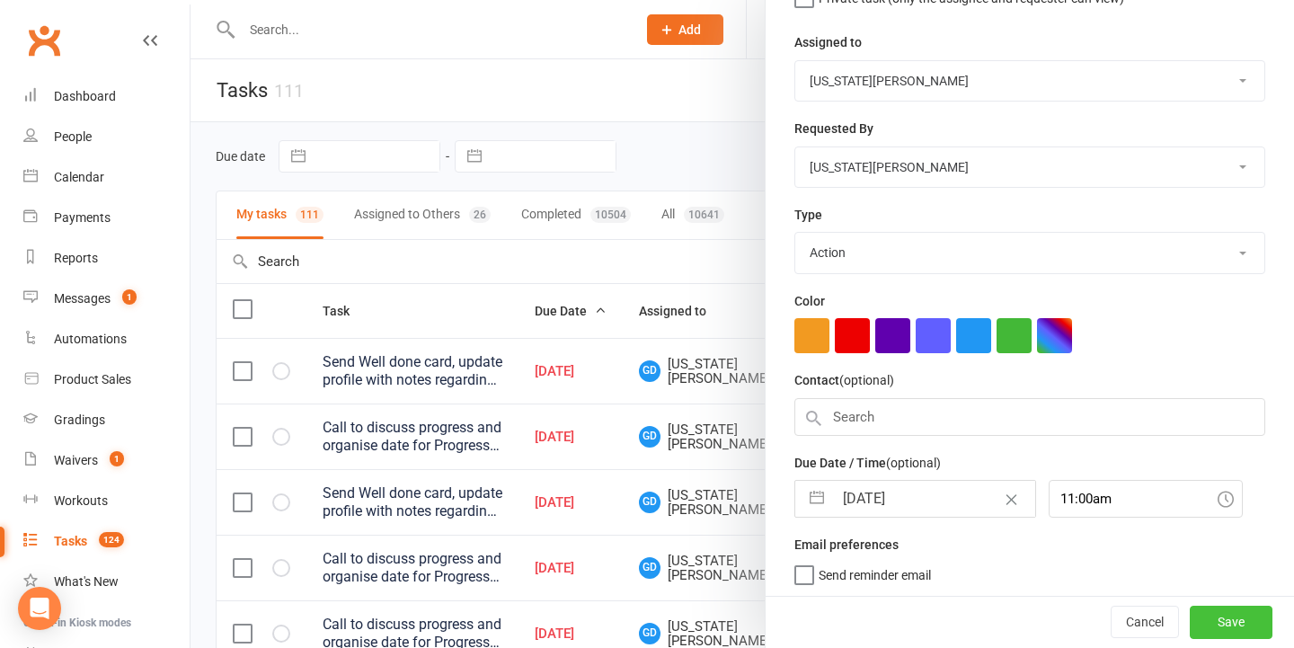
click at [1230, 609] on button "Save" at bounding box center [1231, 623] width 83 height 32
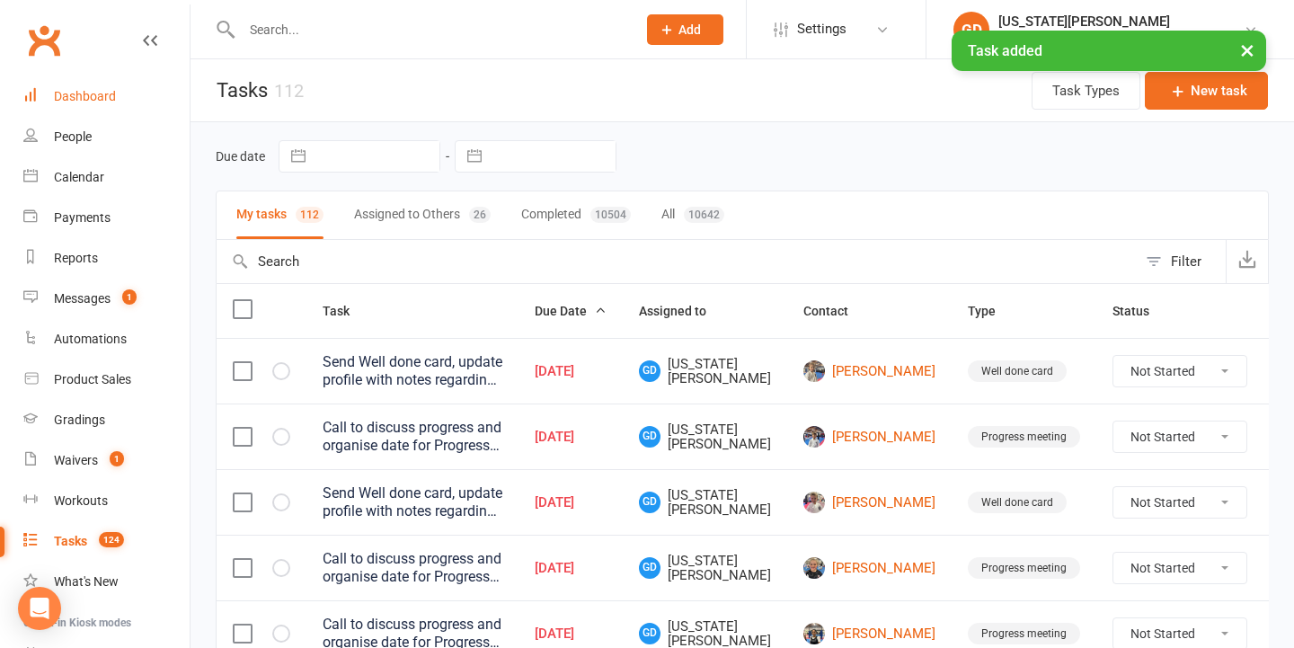
click at [128, 84] on link "Dashboard" at bounding box center [106, 96] width 166 height 40
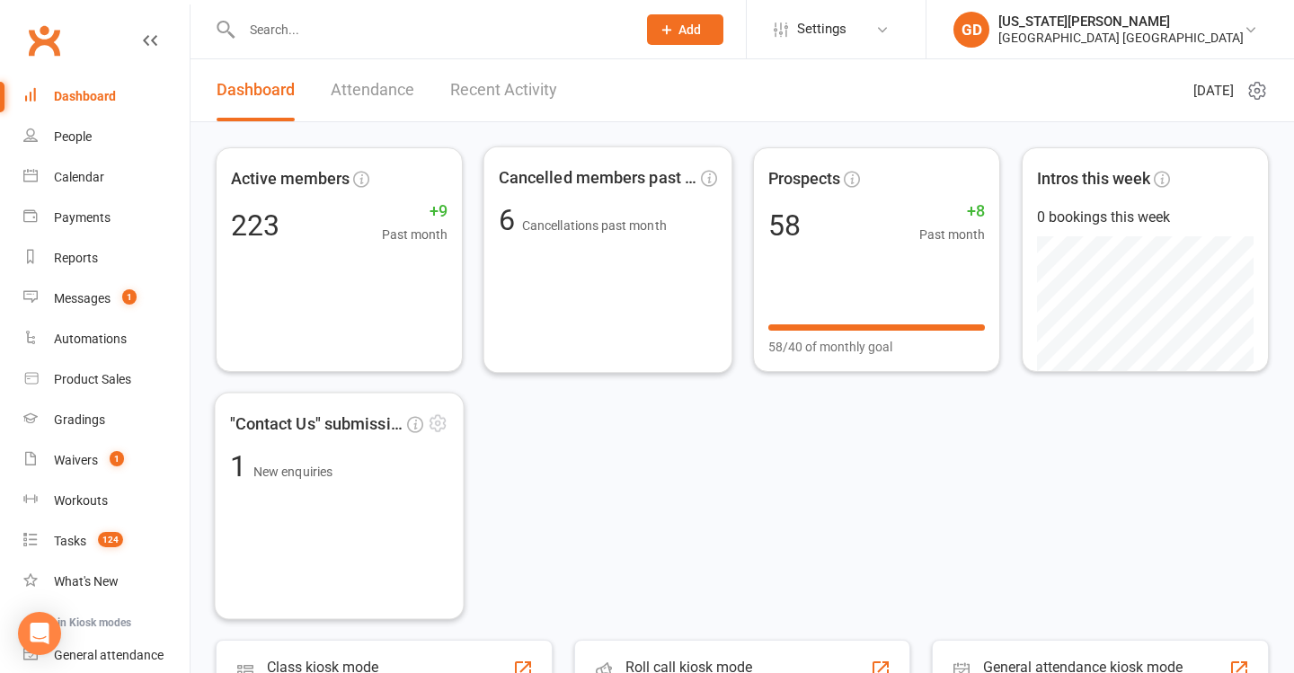
click at [402, 505] on div ""Contact Us" submissions 1 New enquiries" at bounding box center [339, 506] width 250 height 227
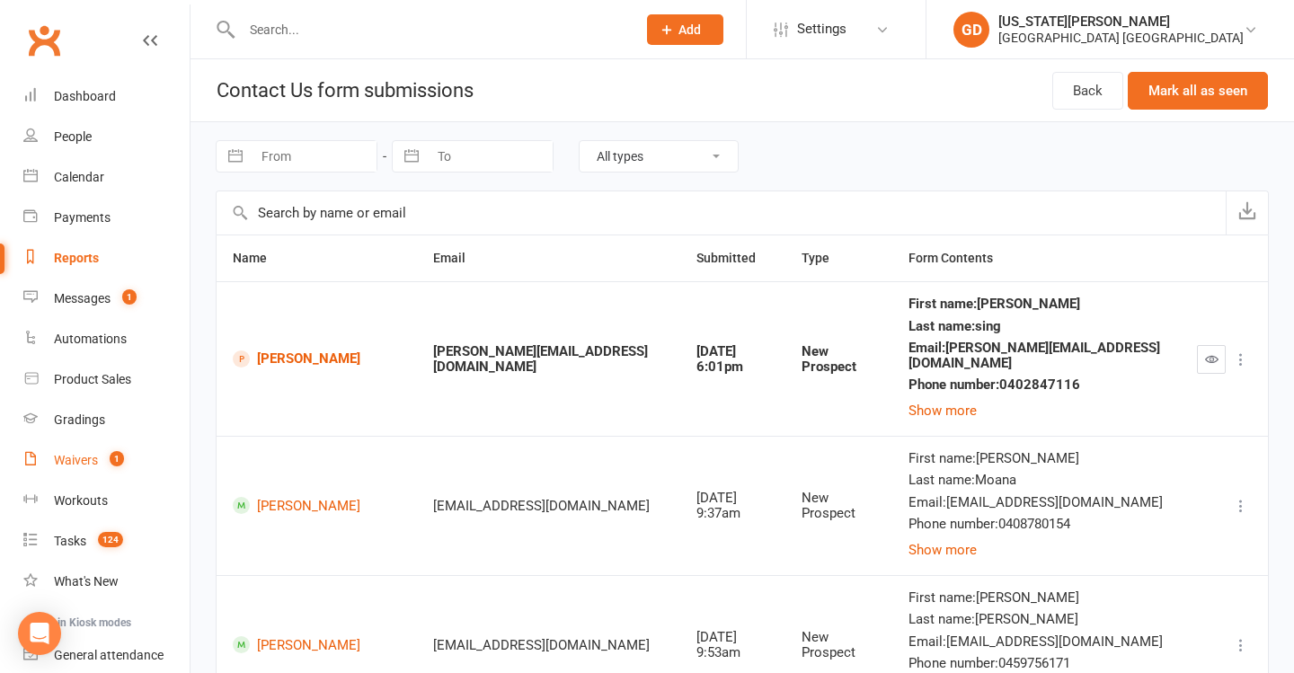
click at [157, 465] on link "Waivers 1" at bounding box center [106, 460] width 166 height 40
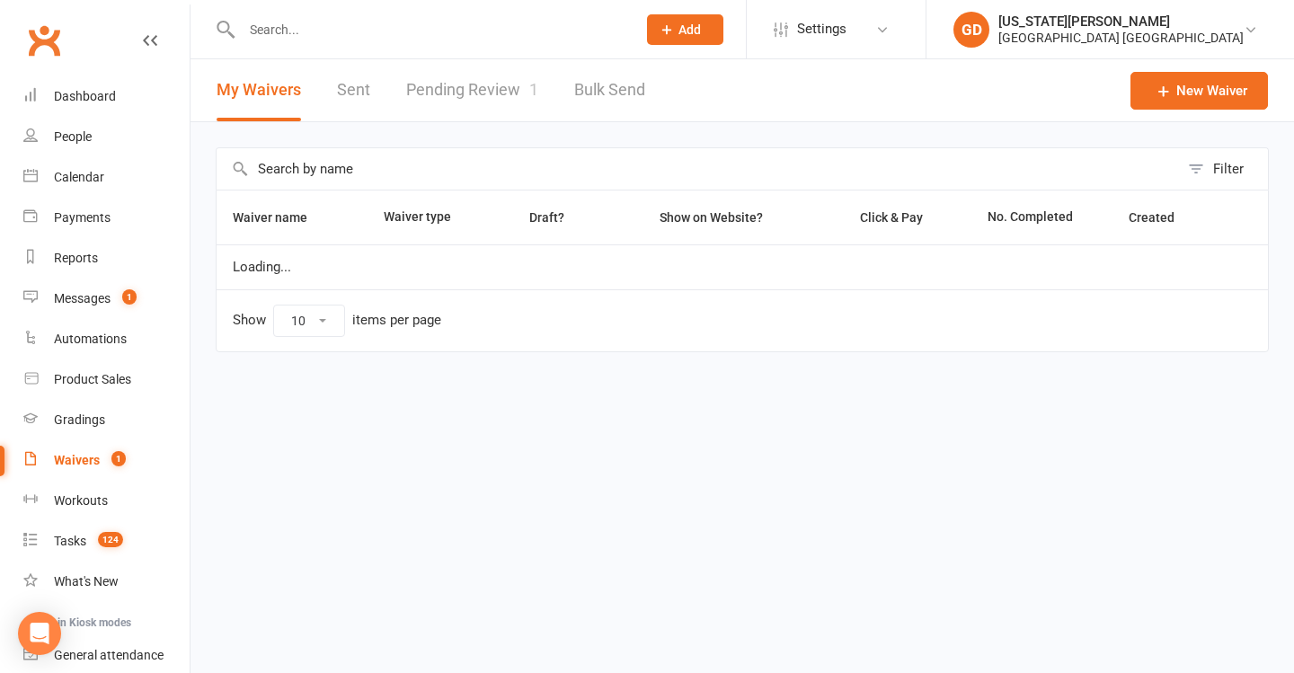
click at [514, 93] on link "Pending Review 1" at bounding box center [472, 90] width 132 height 62
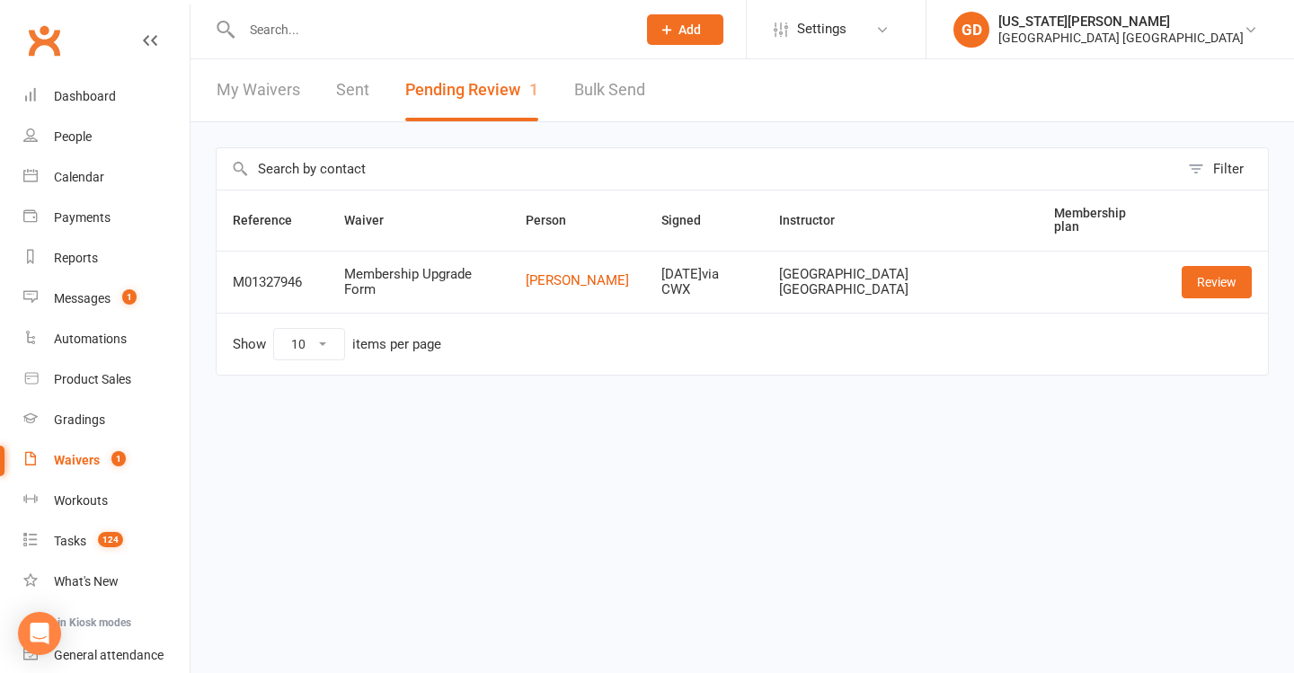
click at [398, 28] on input "text" at bounding box center [429, 29] width 387 height 25
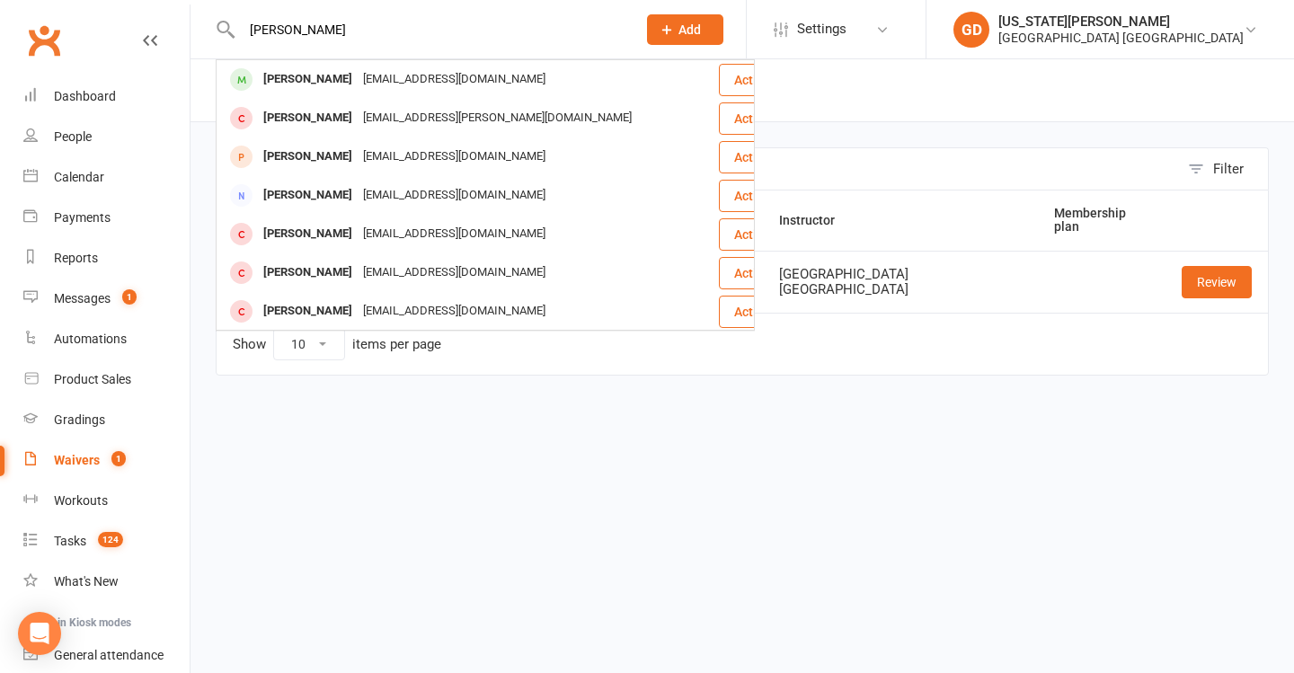
type input "[PERSON_NAME]"
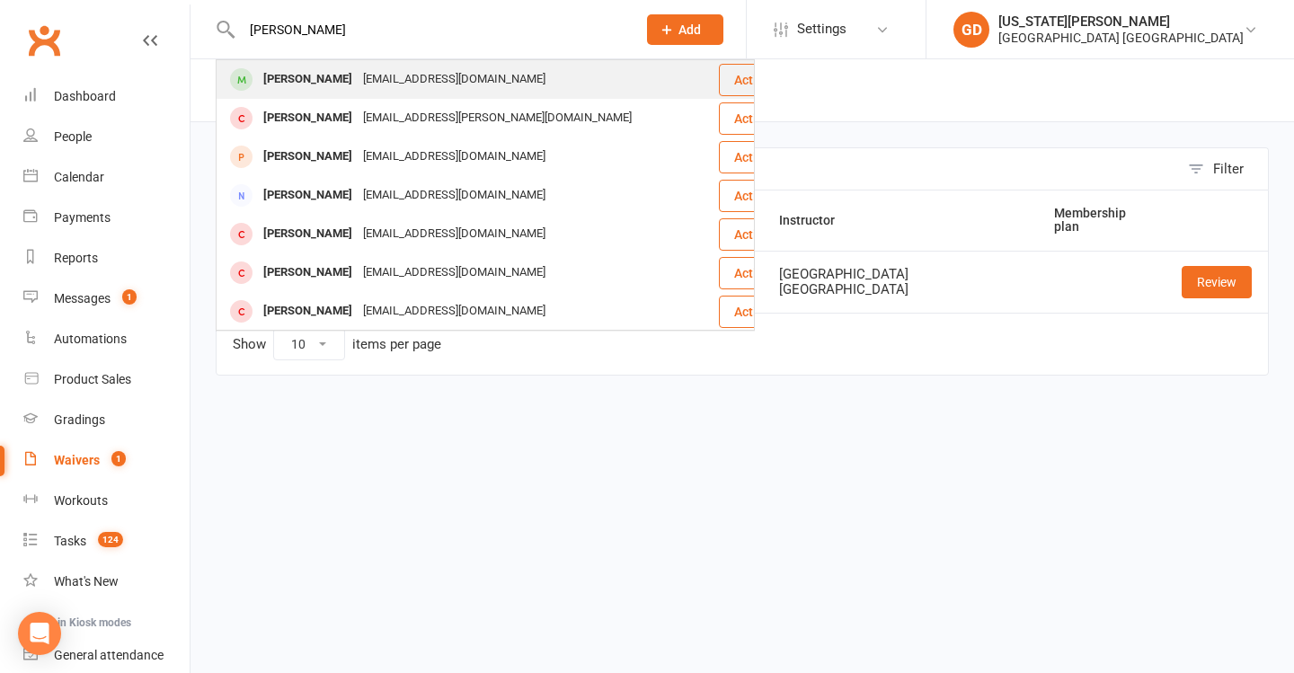
drag, startPoint x: 398, startPoint y: 28, endPoint x: 407, endPoint y: 69, distance: 42.3
click at [407, 69] on div "[EMAIL_ADDRESS][DOMAIN_NAME]" at bounding box center [454, 80] width 193 height 26
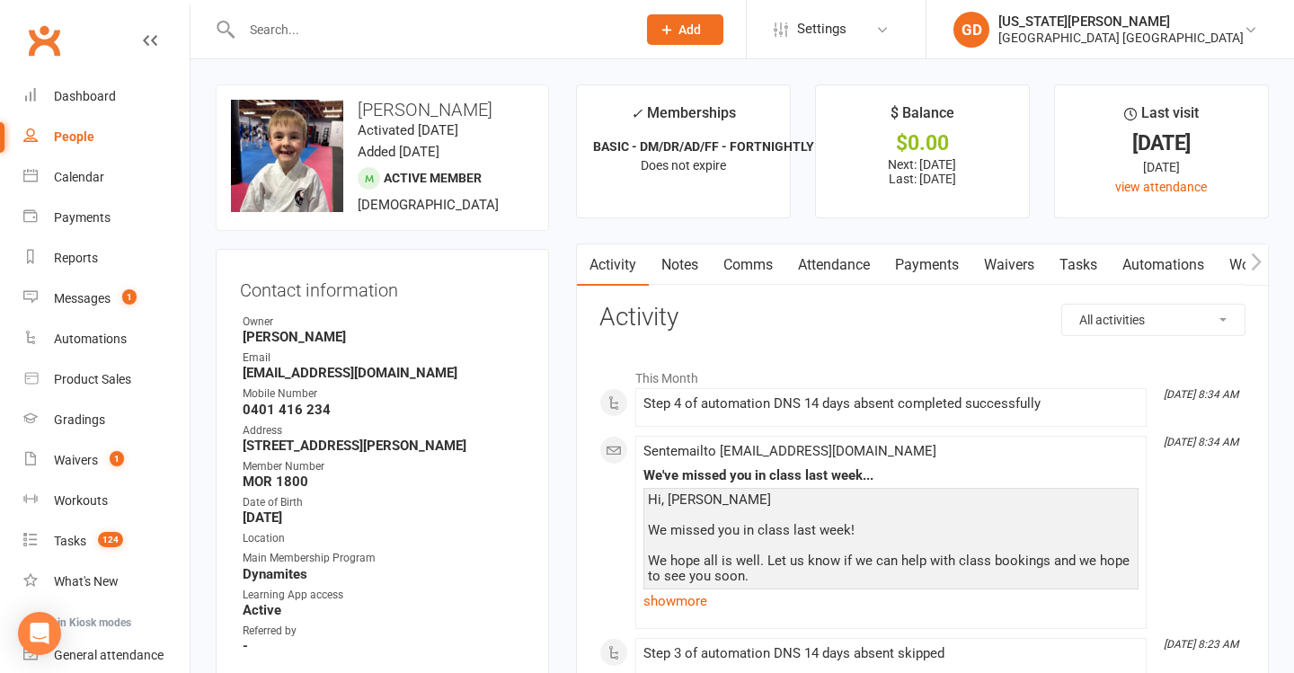
click at [954, 257] on link "Payments" at bounding box center [927, 264] width 89 height 41
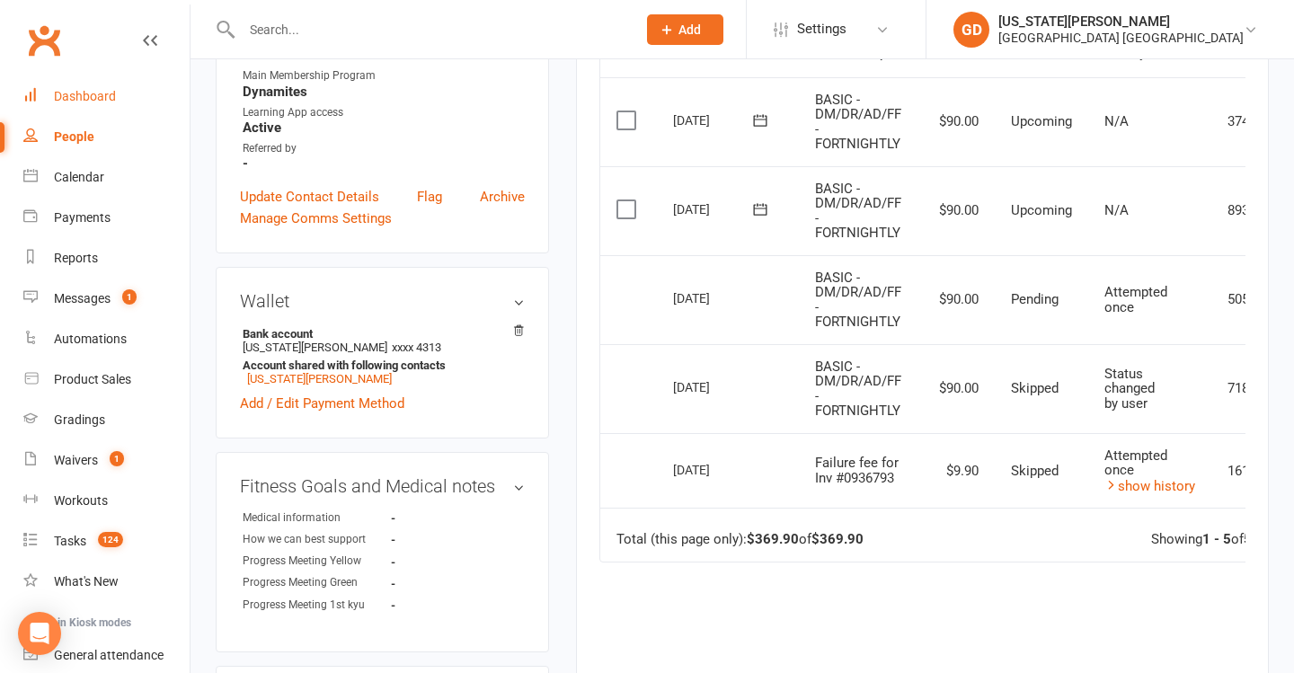
click at [115, 99] on link "Dashboard" at bounding box center [106, 96] width 166 height 40
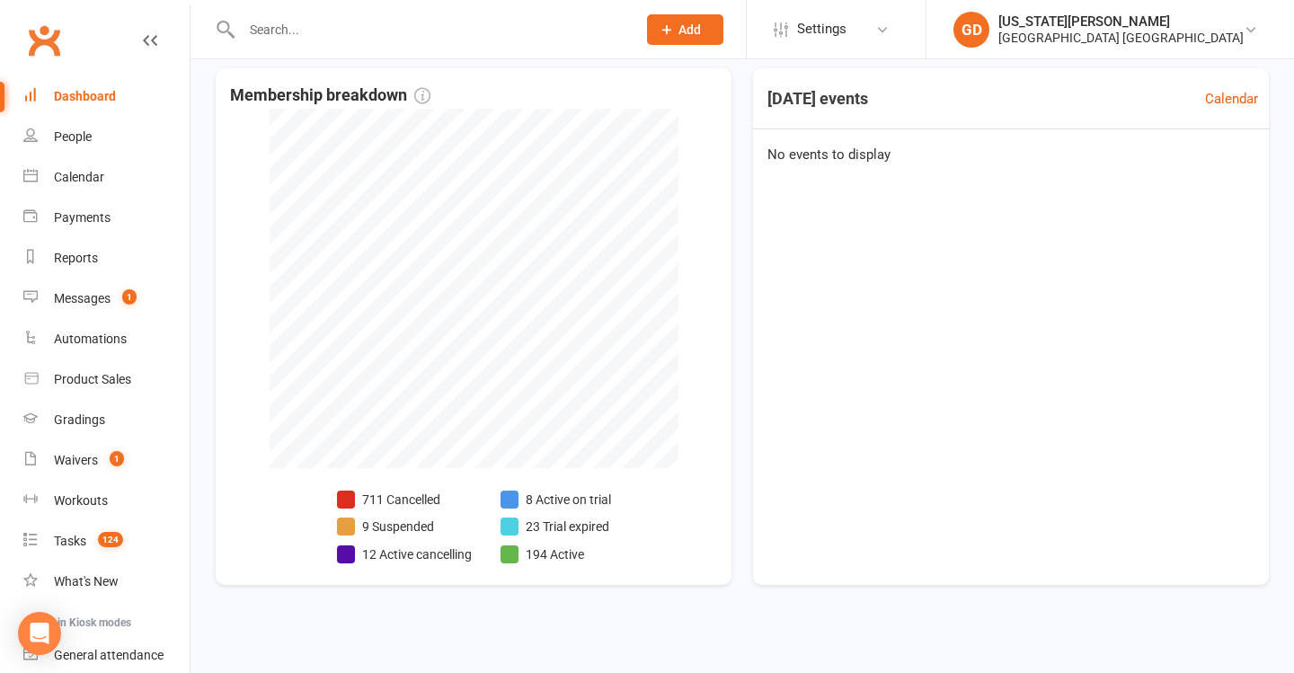
scroll to position [654, 0]
